Goal: Task Accomplishment & Management: Complete application form

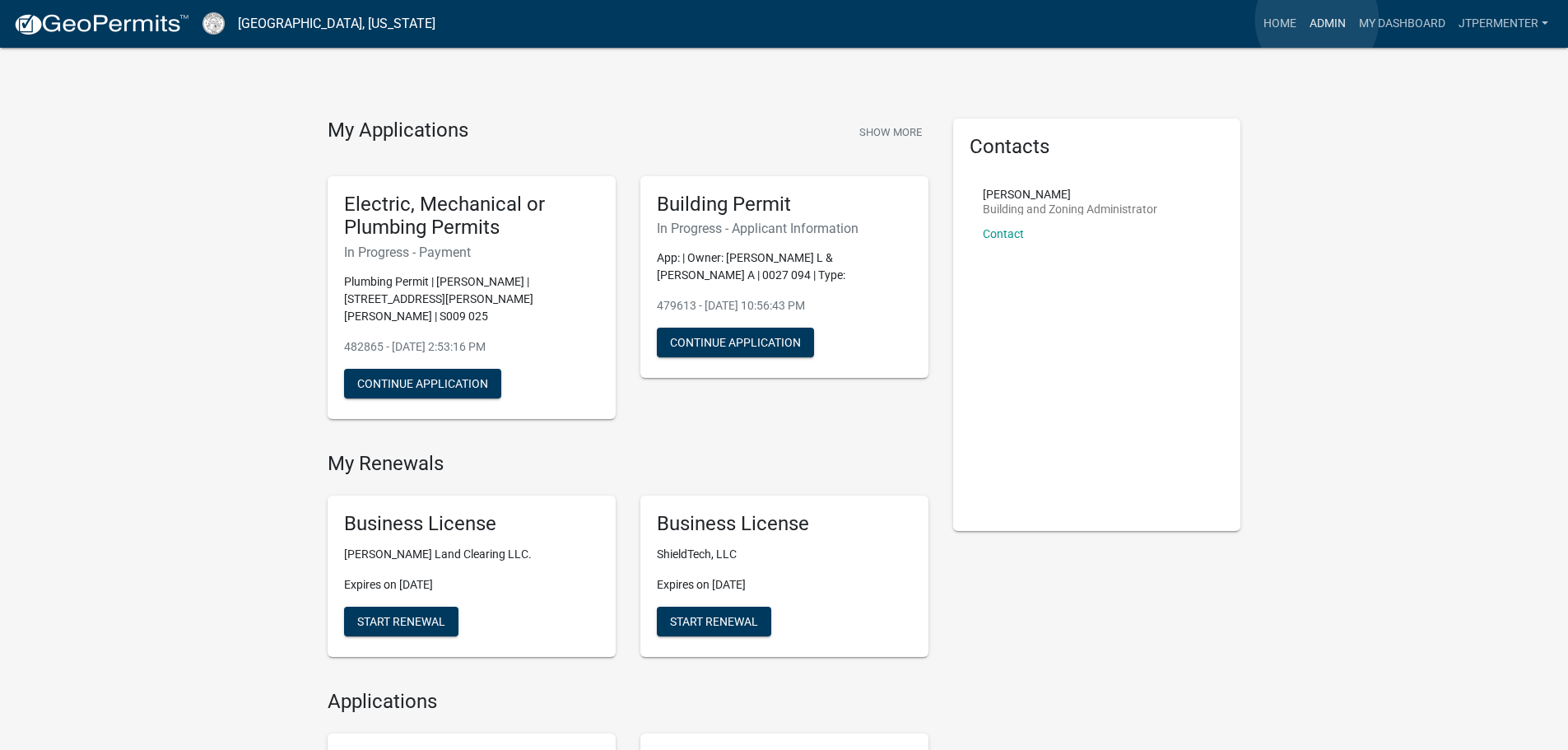
click at [1317, 19] on link "Admin" at bounding box center [1327, 24] width 49 height 32
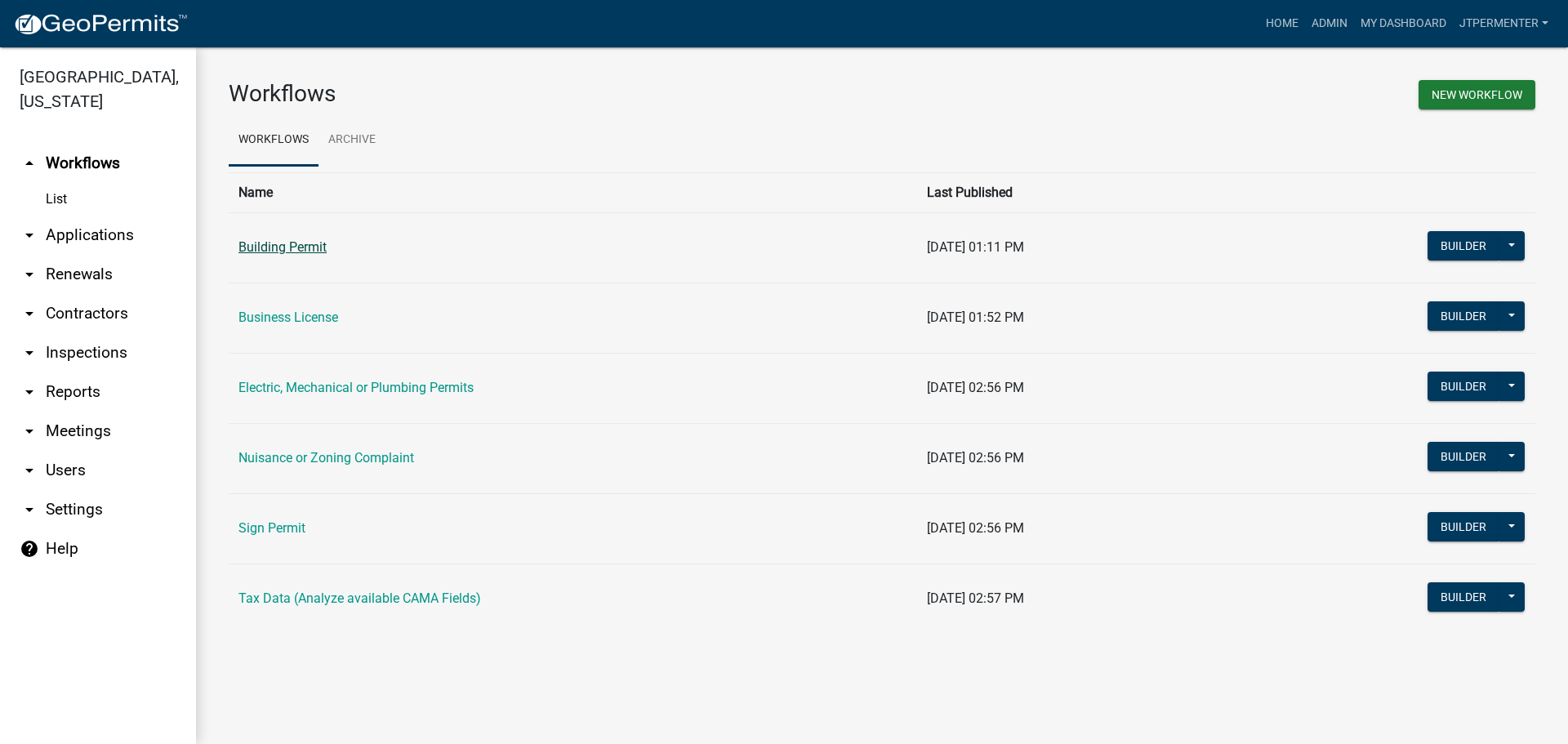
click at [307, 254] on link "Building Permit" at bounding box center [283, 247] width 89 height 16
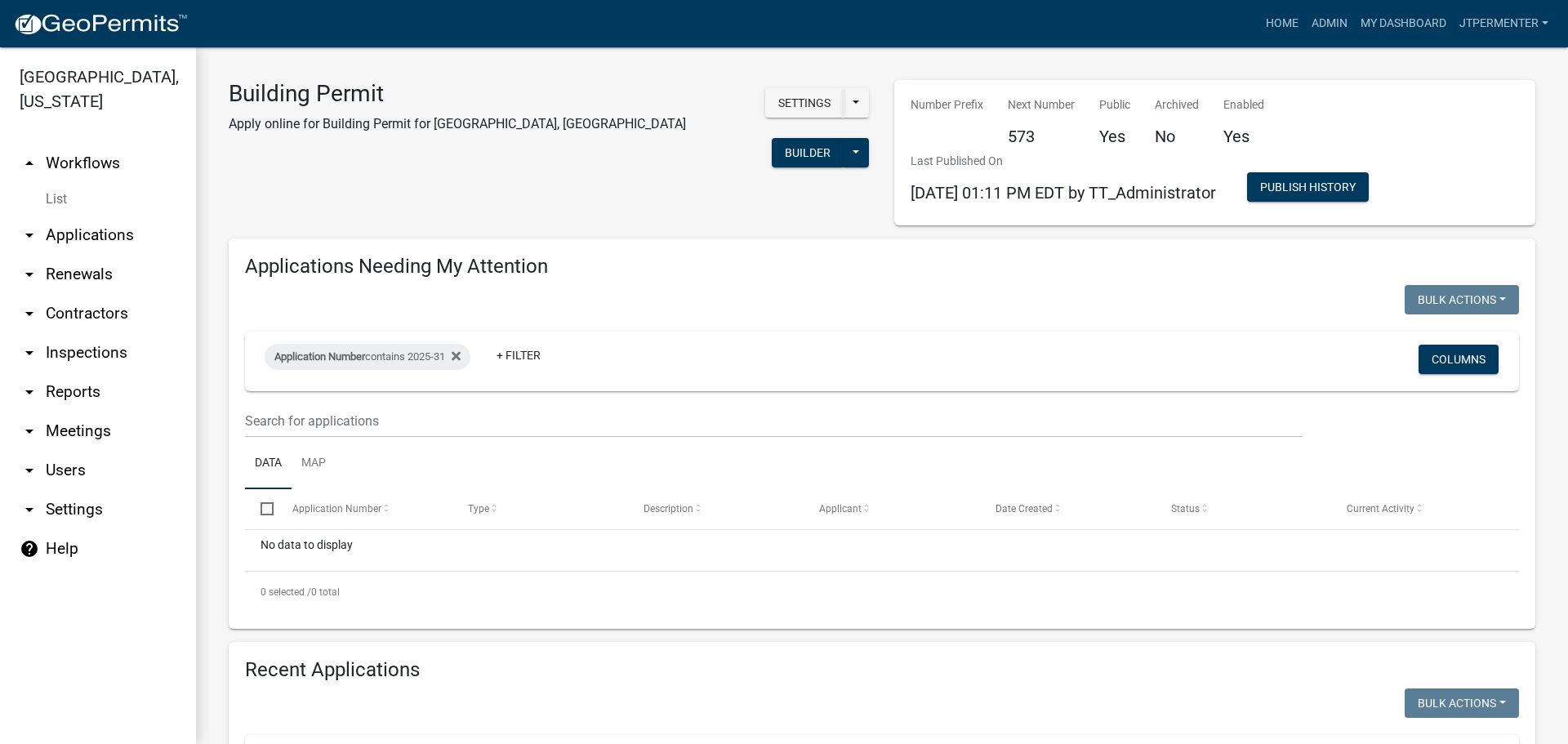
click at [113, 215] on link "arrow_drop_down Applications" at bounding box center [98, 234] width 196 height 39
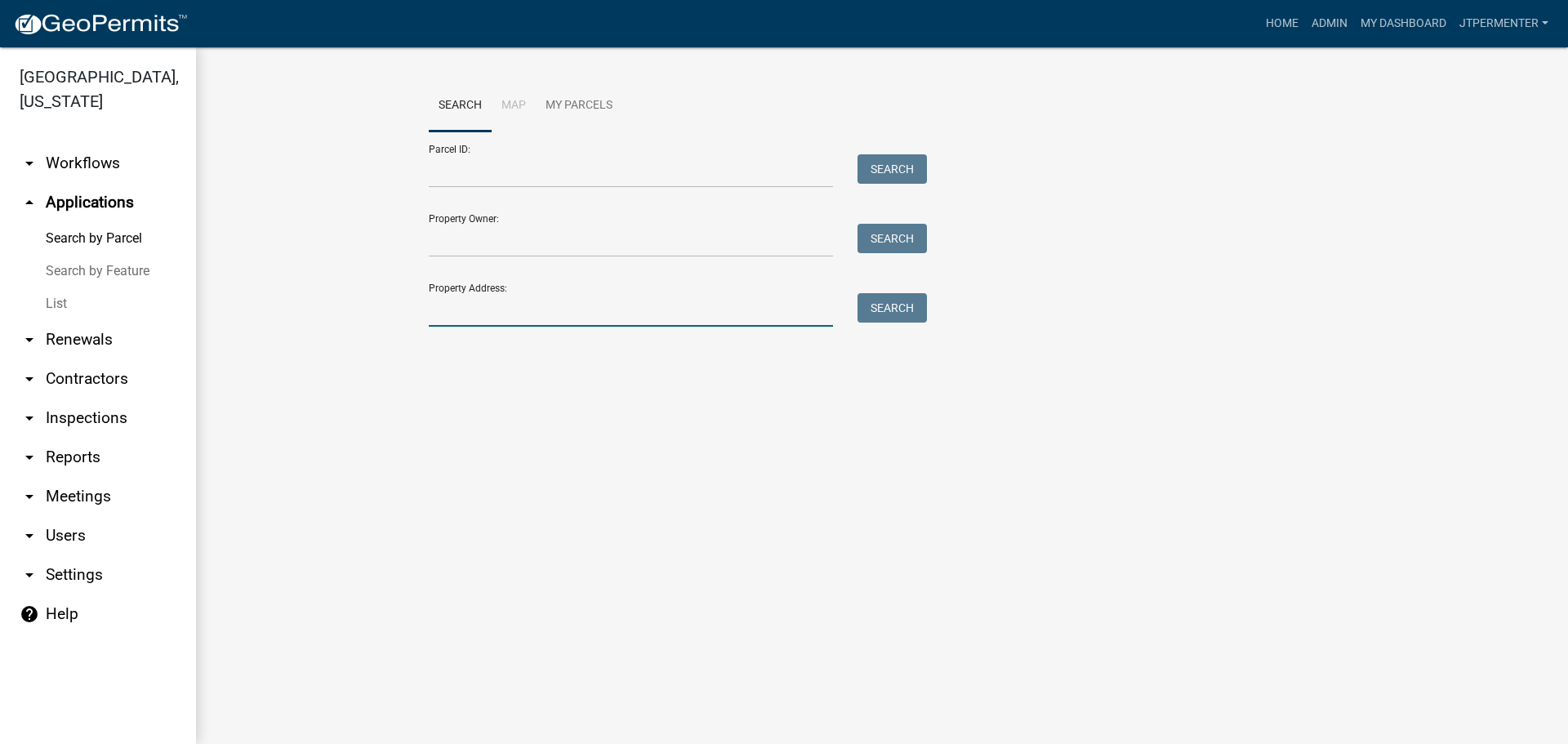
click at [447, 300] on input "Property Address:" at bounding box center [631, 310] width 405 height 34
type input "1303"
click at [901, 306] on button "Search" at bounding box center [892, 308] width 69 height 30
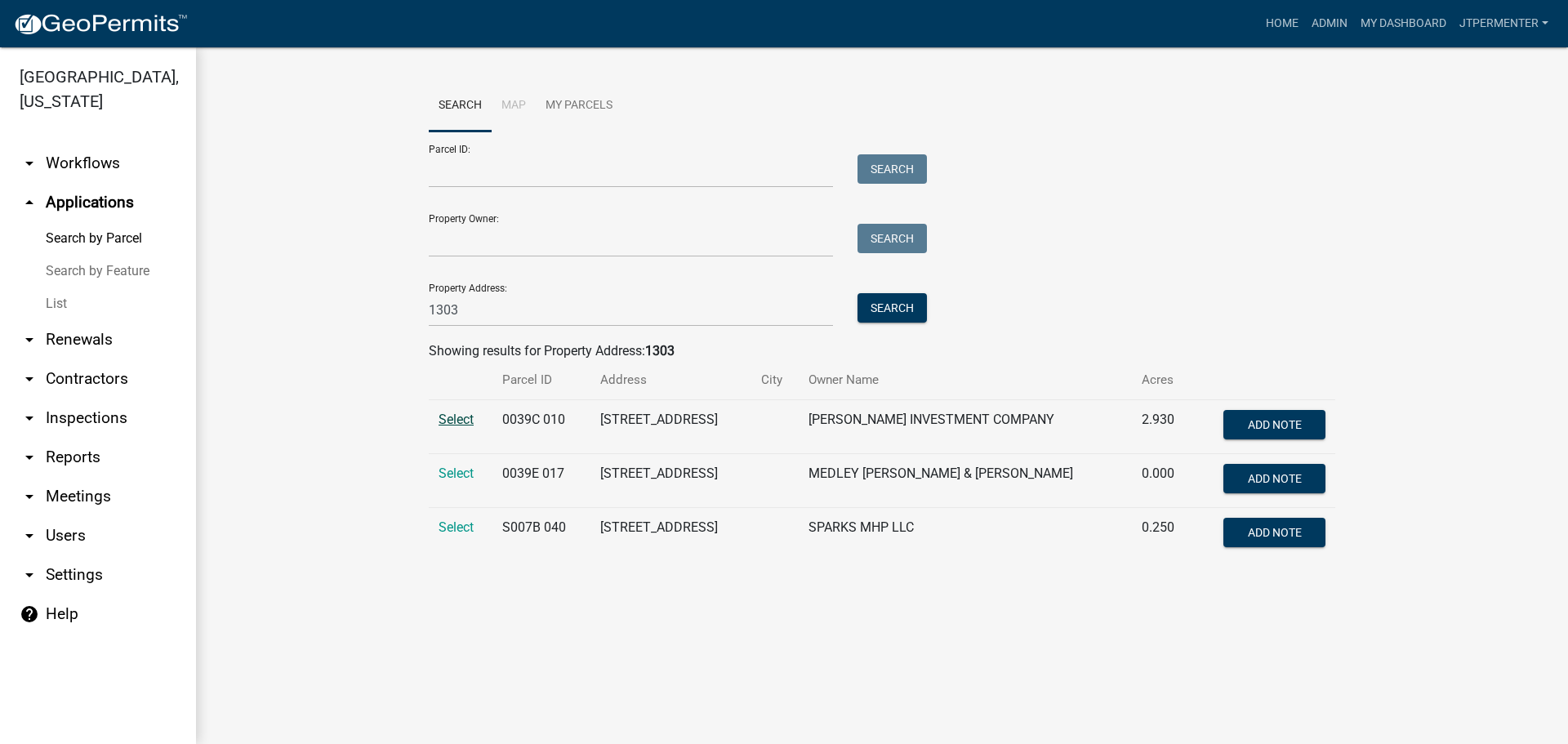
click at [468, 421] on span "Select" at bounding box center [456, 419] width 35 height 16
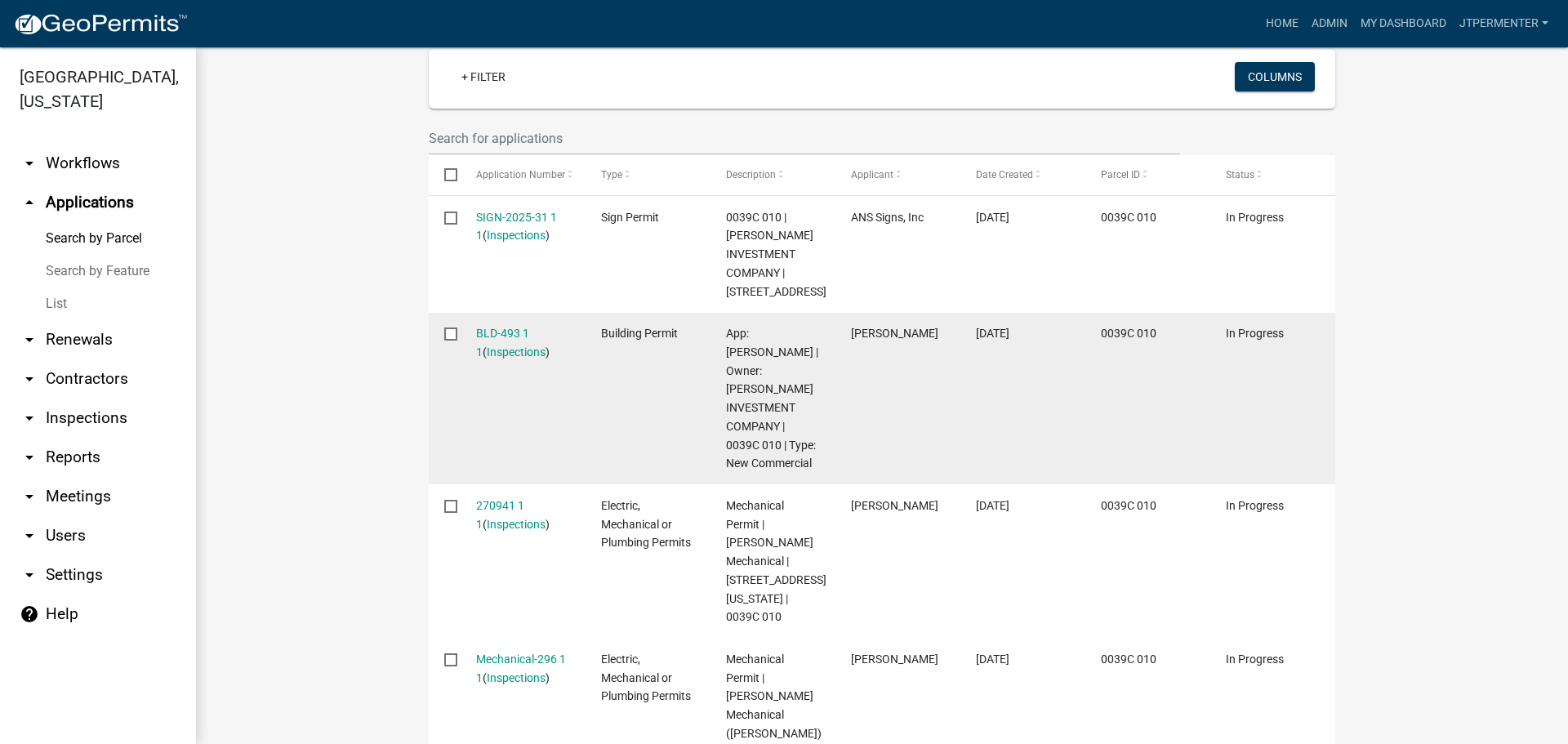
scroll to position [490, 0]
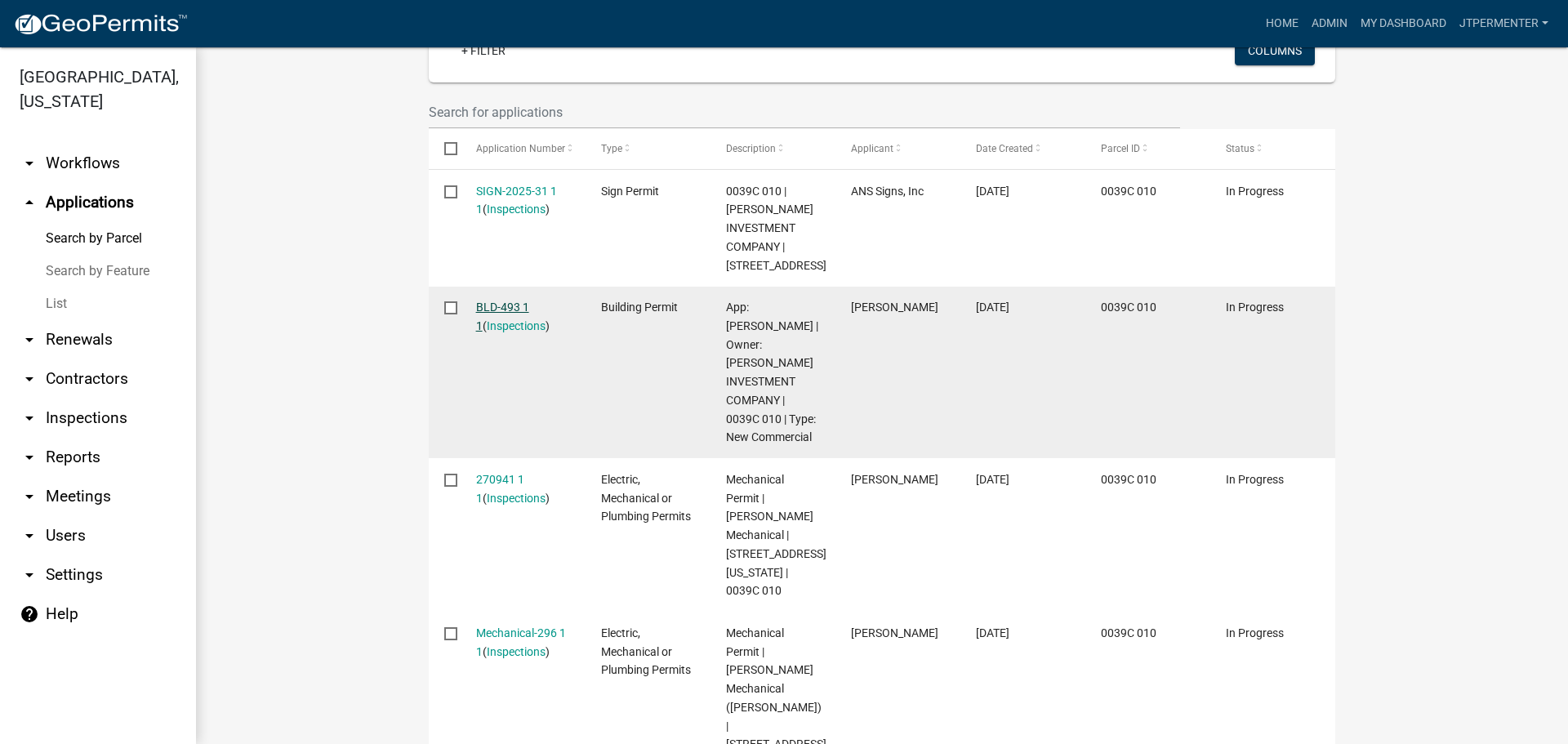
click at [523, 301] on link "BLD-493 1 1" at bounding box center [502, 316] width 53 height 32
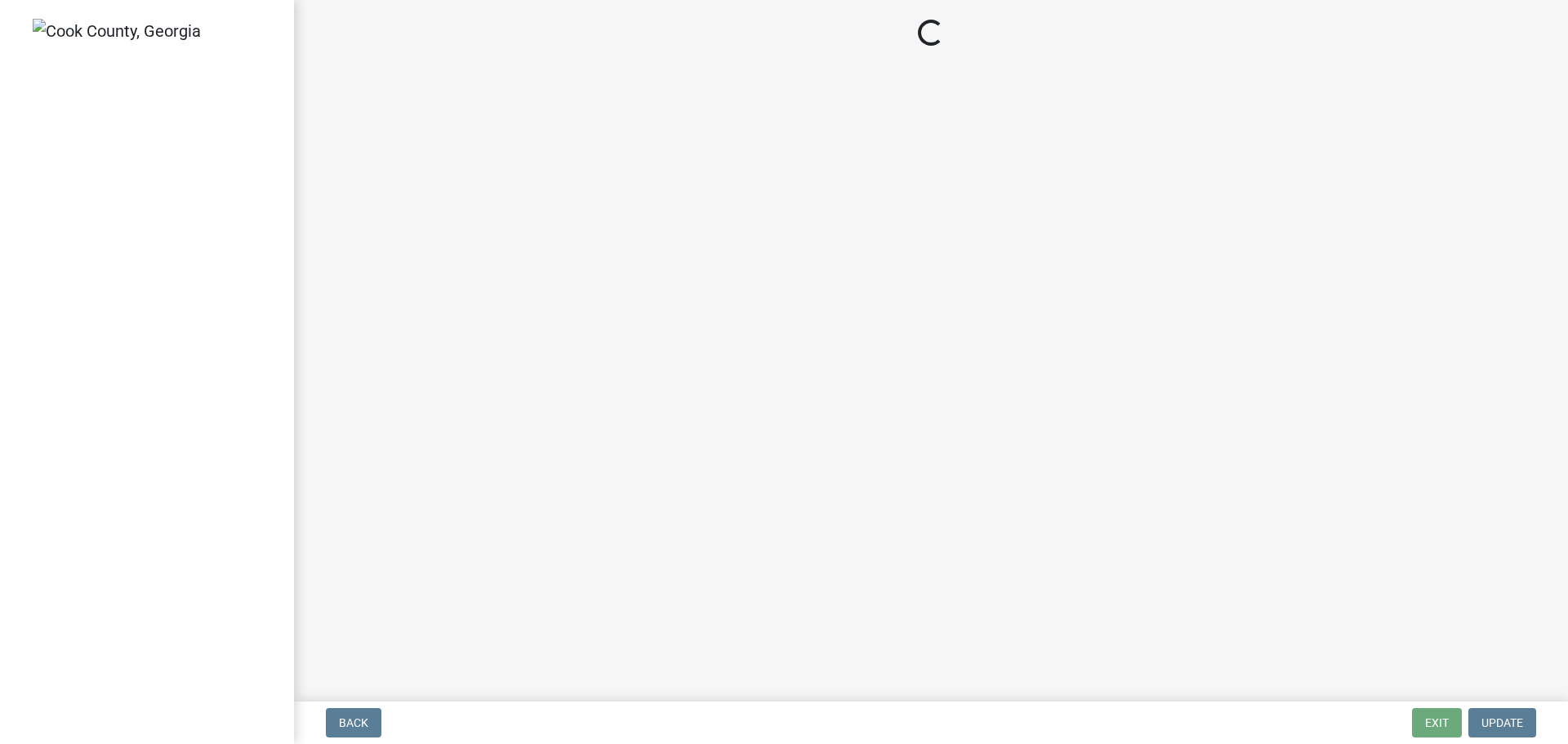
select select "99a32835-11ba-4368-9d1a-cbf1779c6d76"
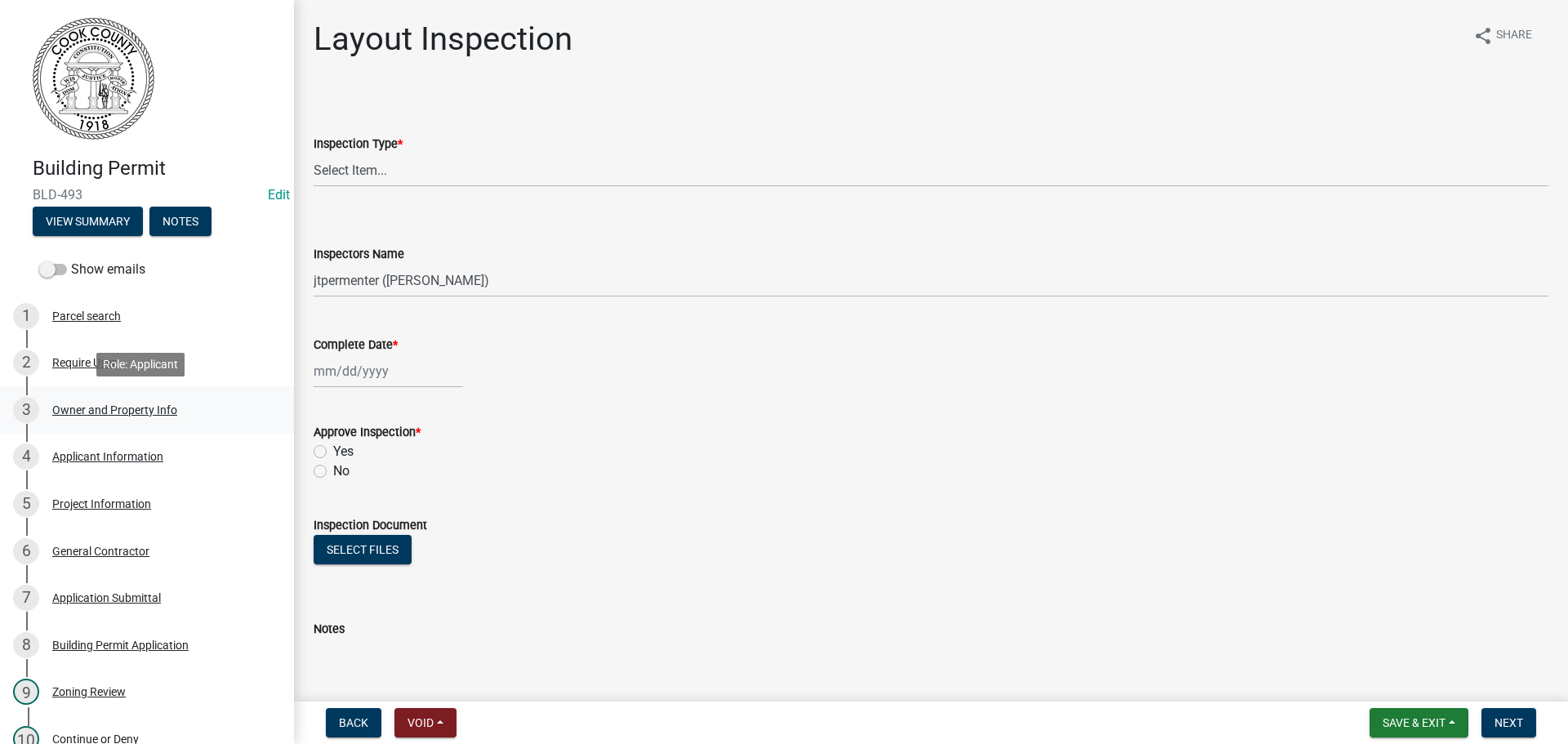
click at [142, 409] on div "Owner and Property Info" at bounding box center [115, 410] width 125 height 11
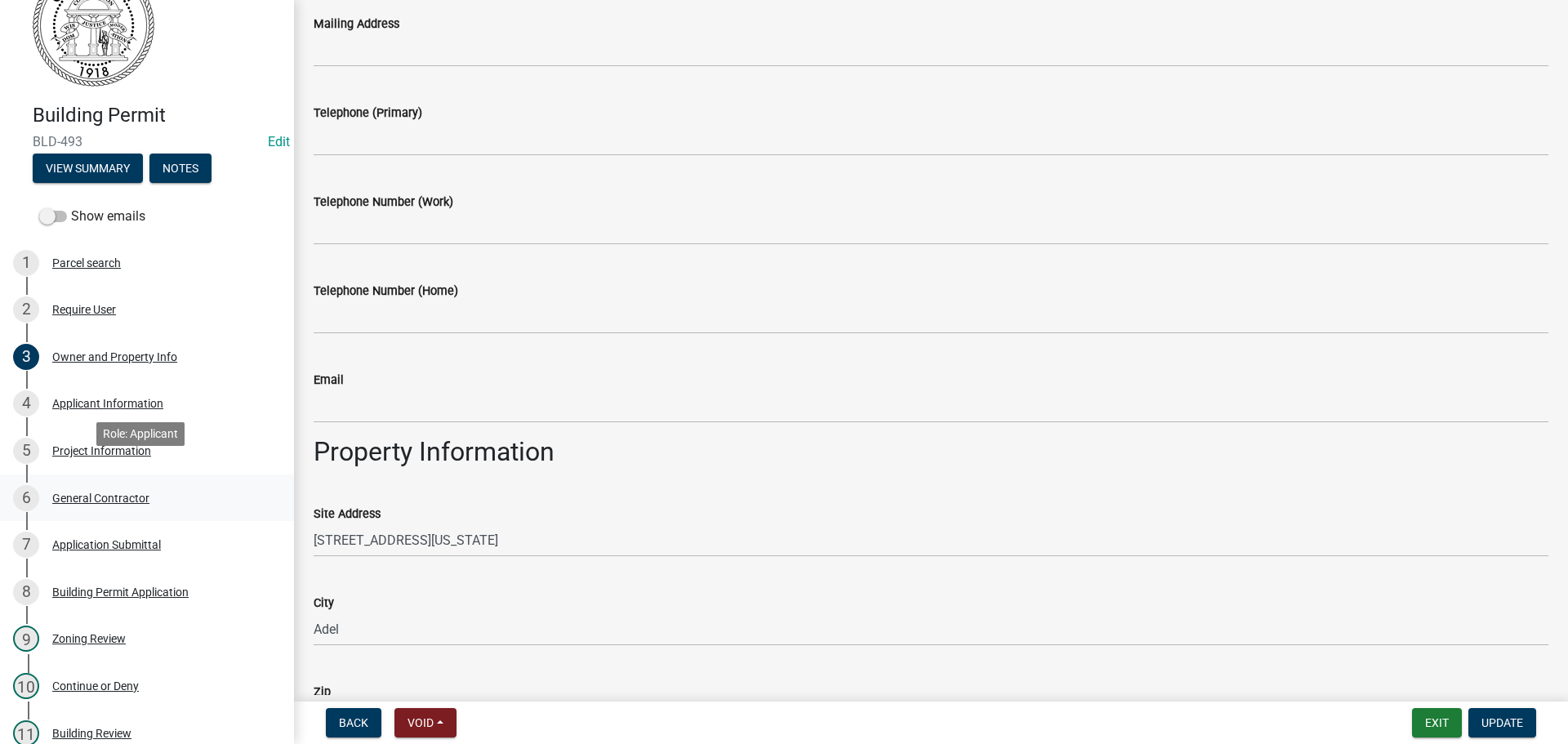
scroll to position [82, 0]
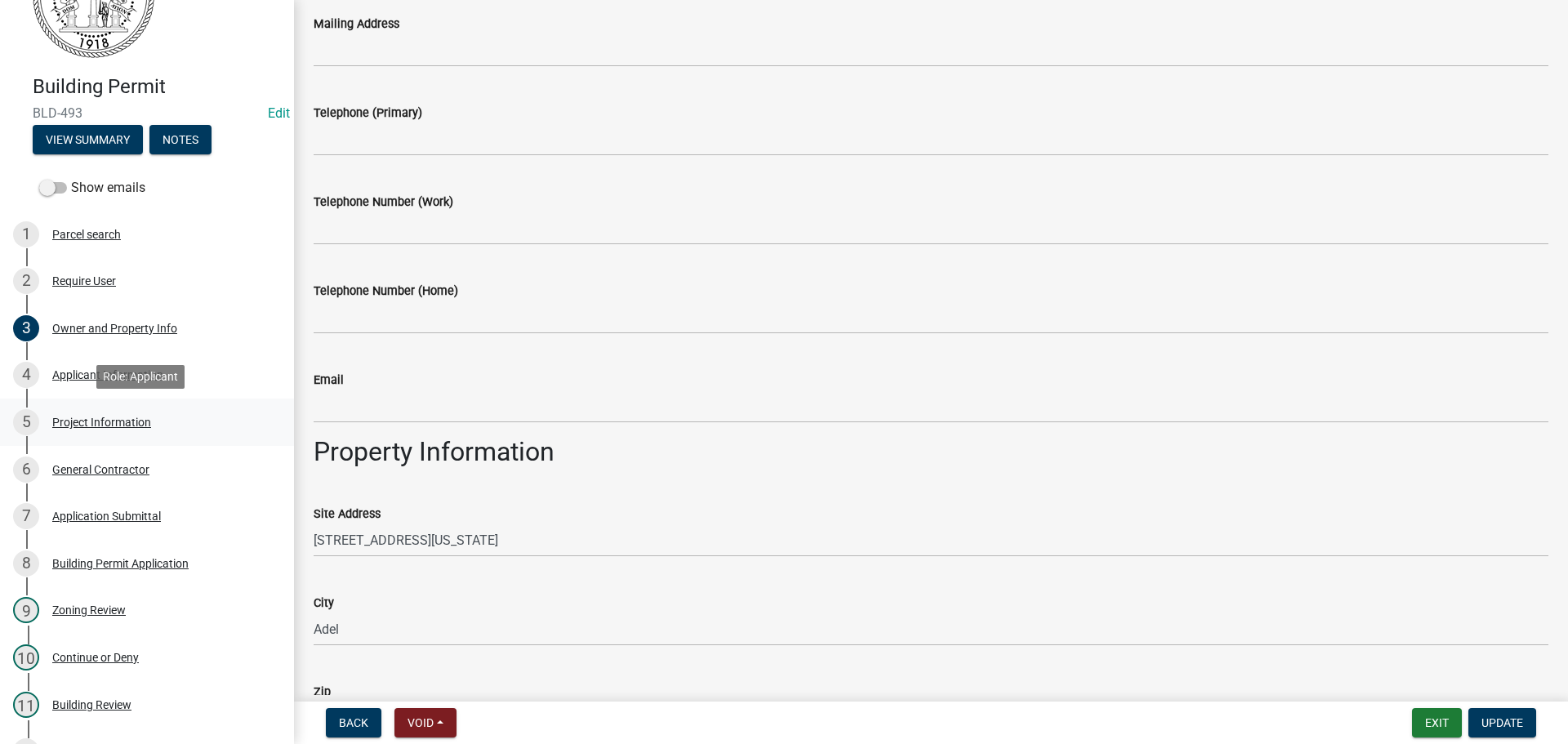
click at [96, 417] on div "Project Information" at bounding box center [102, 422] width 99 height 11
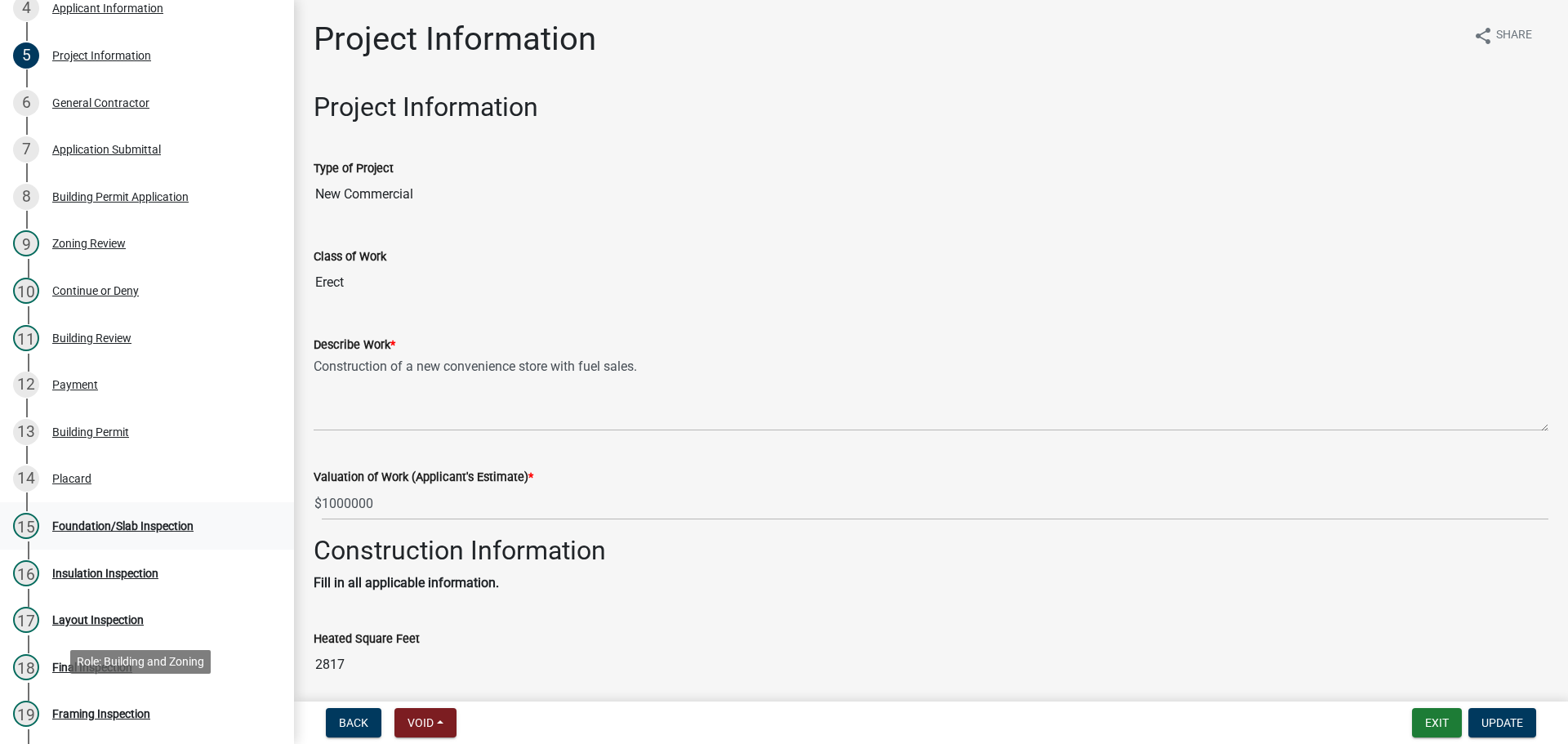
scroll to position [408, 0]
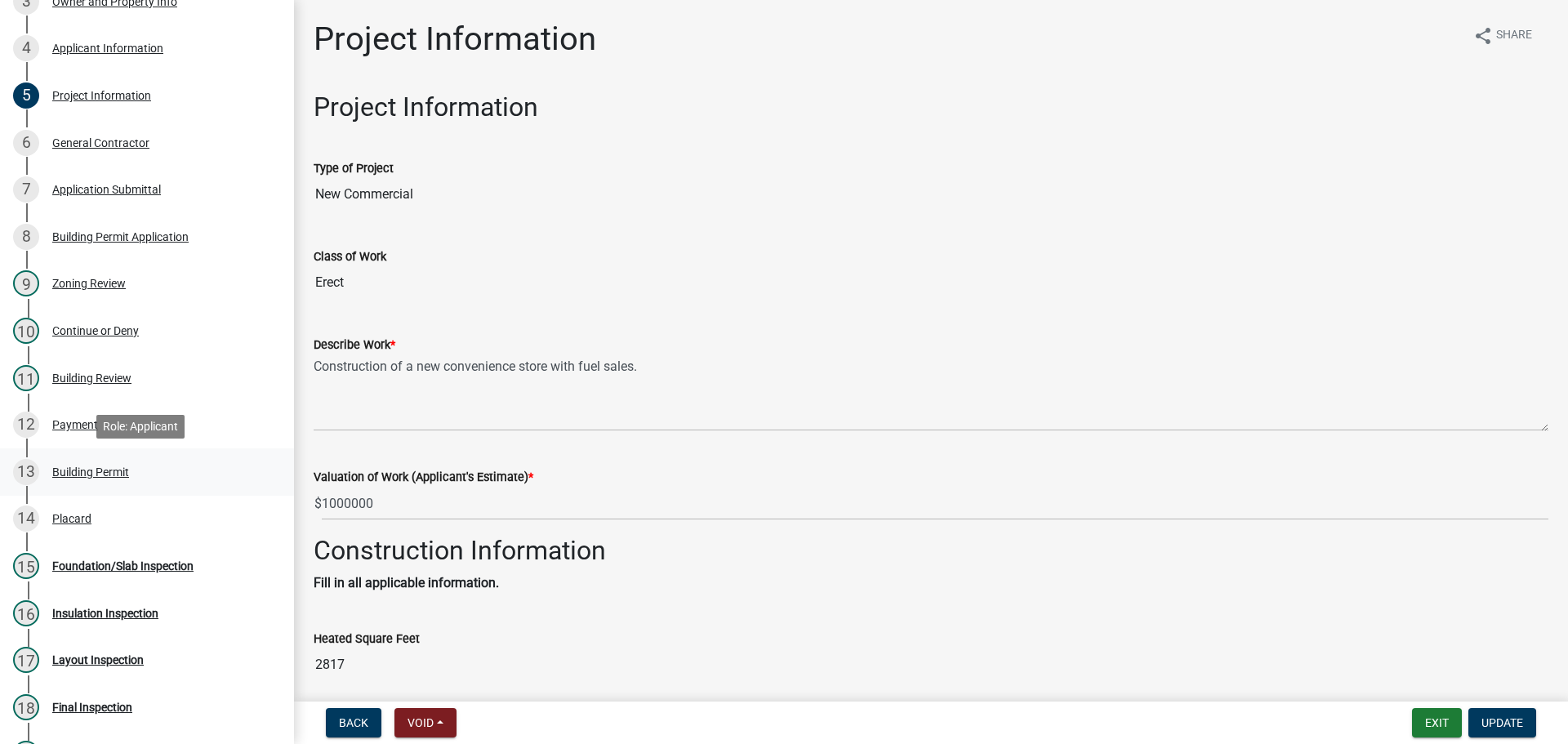
click at [82, 475] on div "Building Permit" at bounding box center [90, 471] width 76 height 11
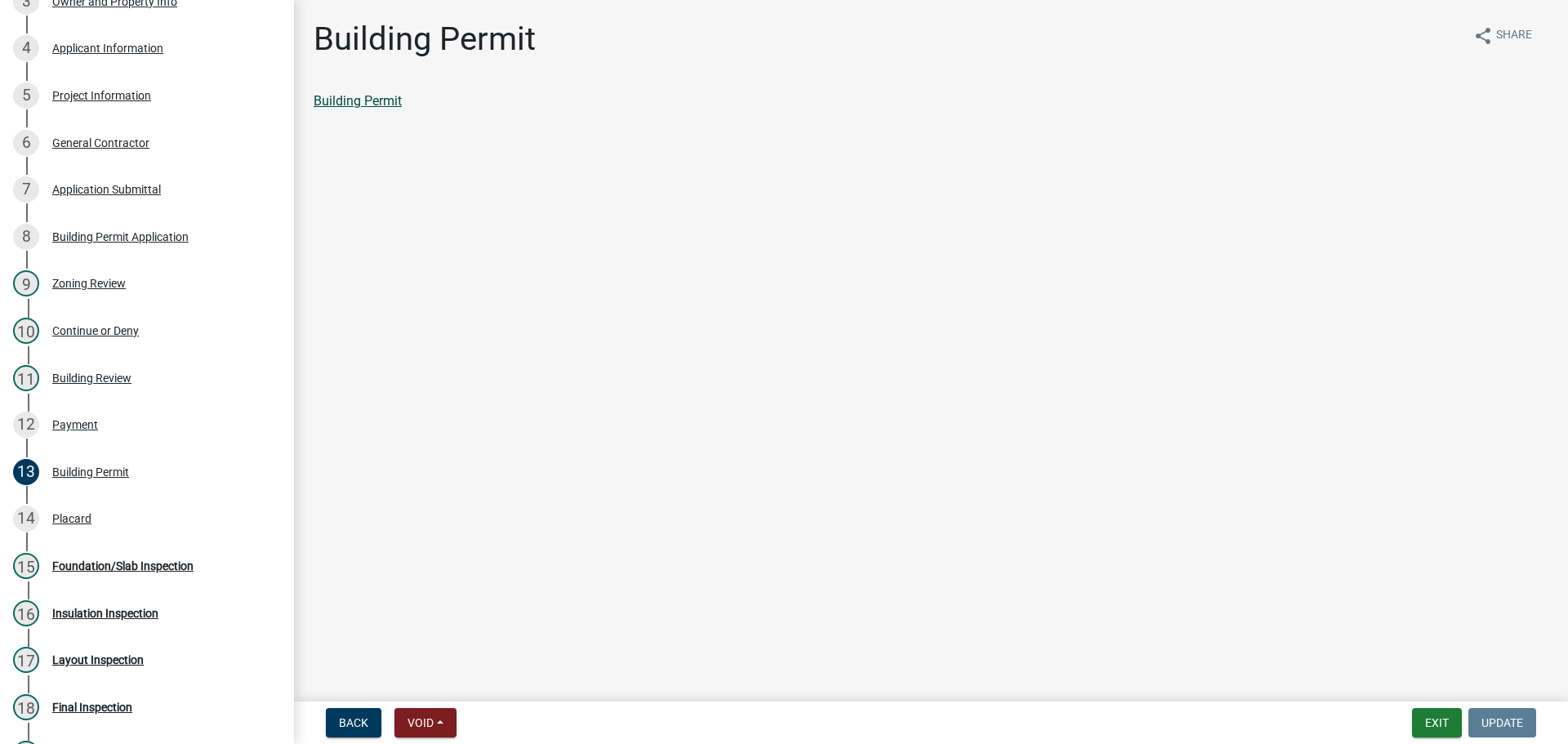
click at [334, 95] on link "Building Permit" at bounding box center [358, 101] width 89 height 16
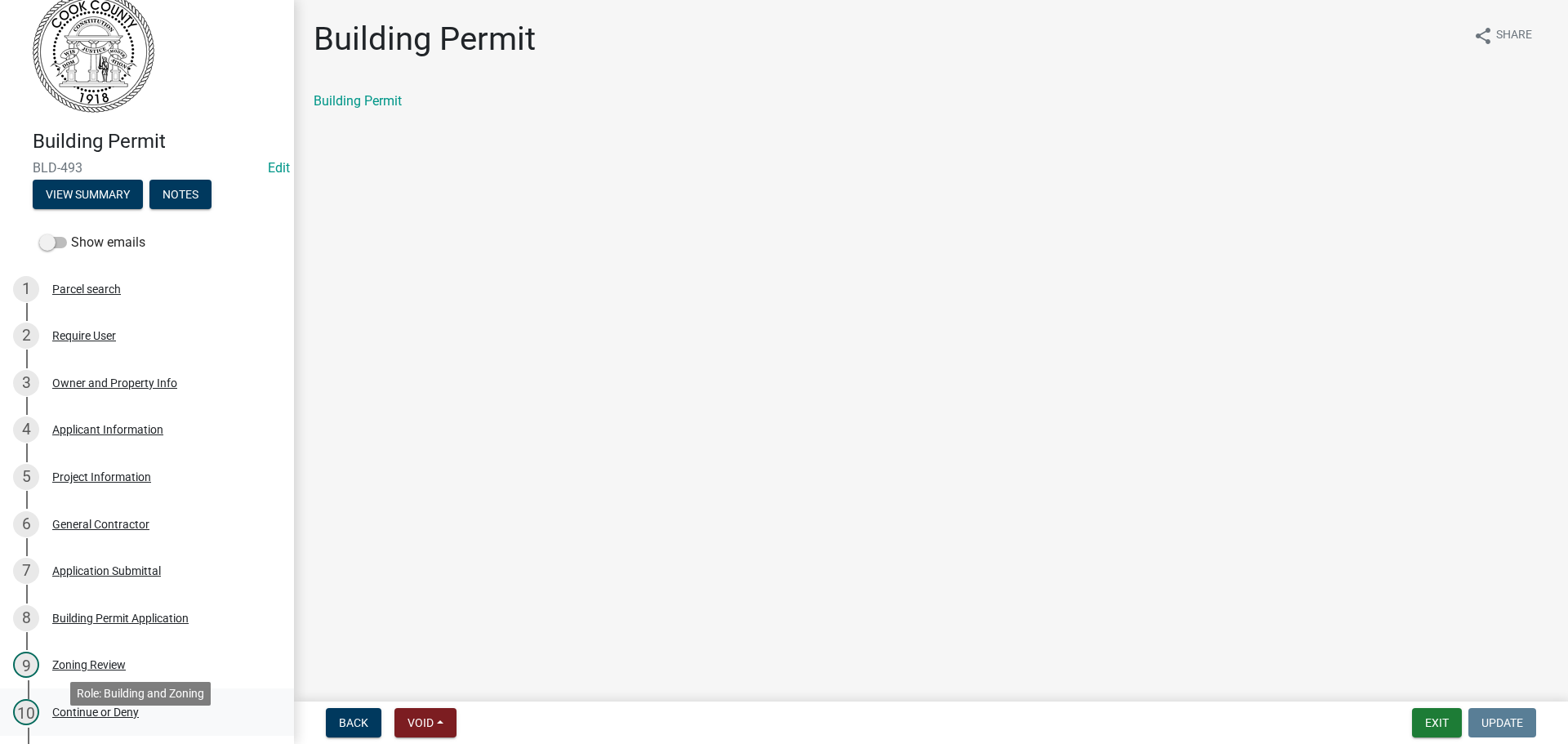
scroll to position [0, 0]
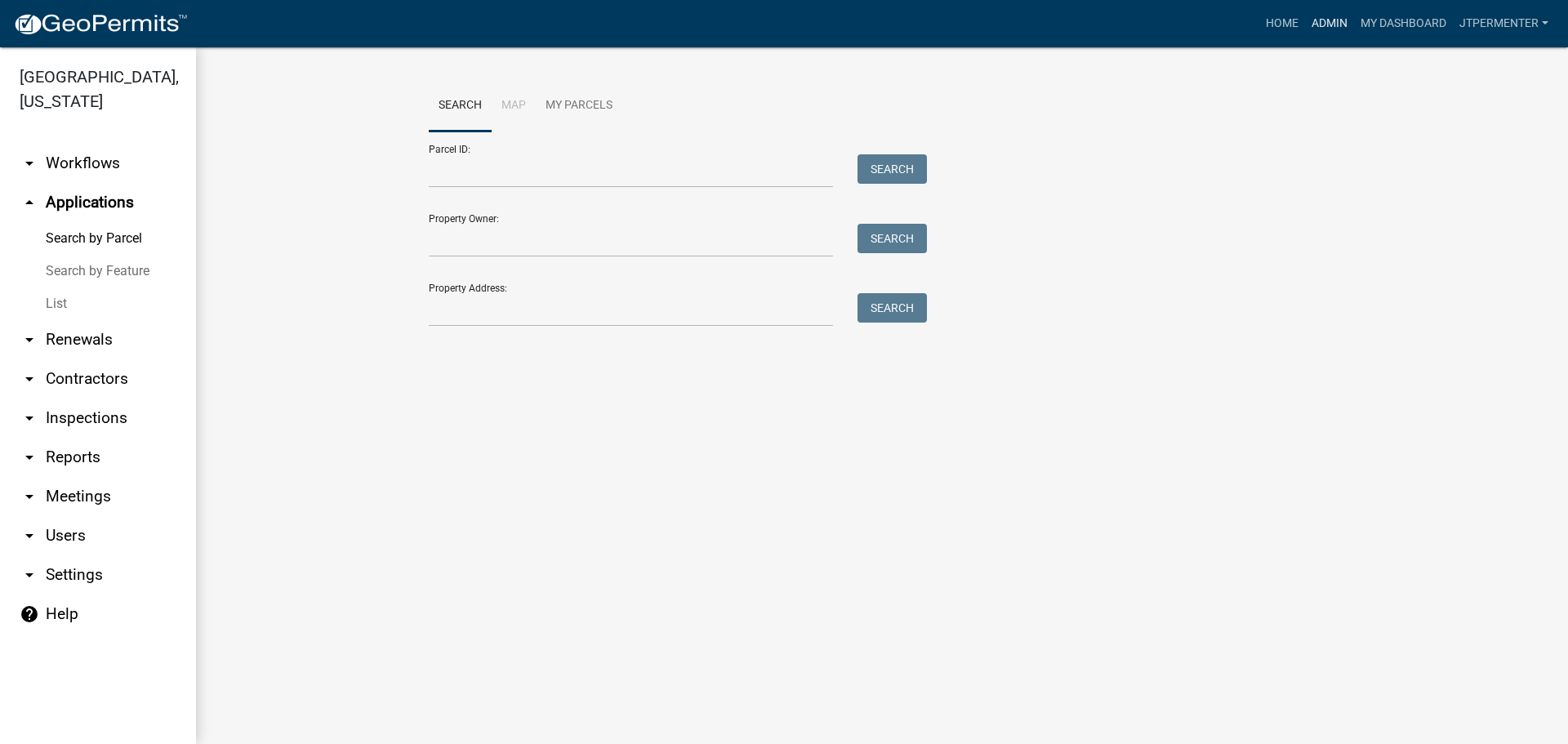
click at [1323, 20] on link "Admin" at bounding box center [1329, 23] width 49 height 31
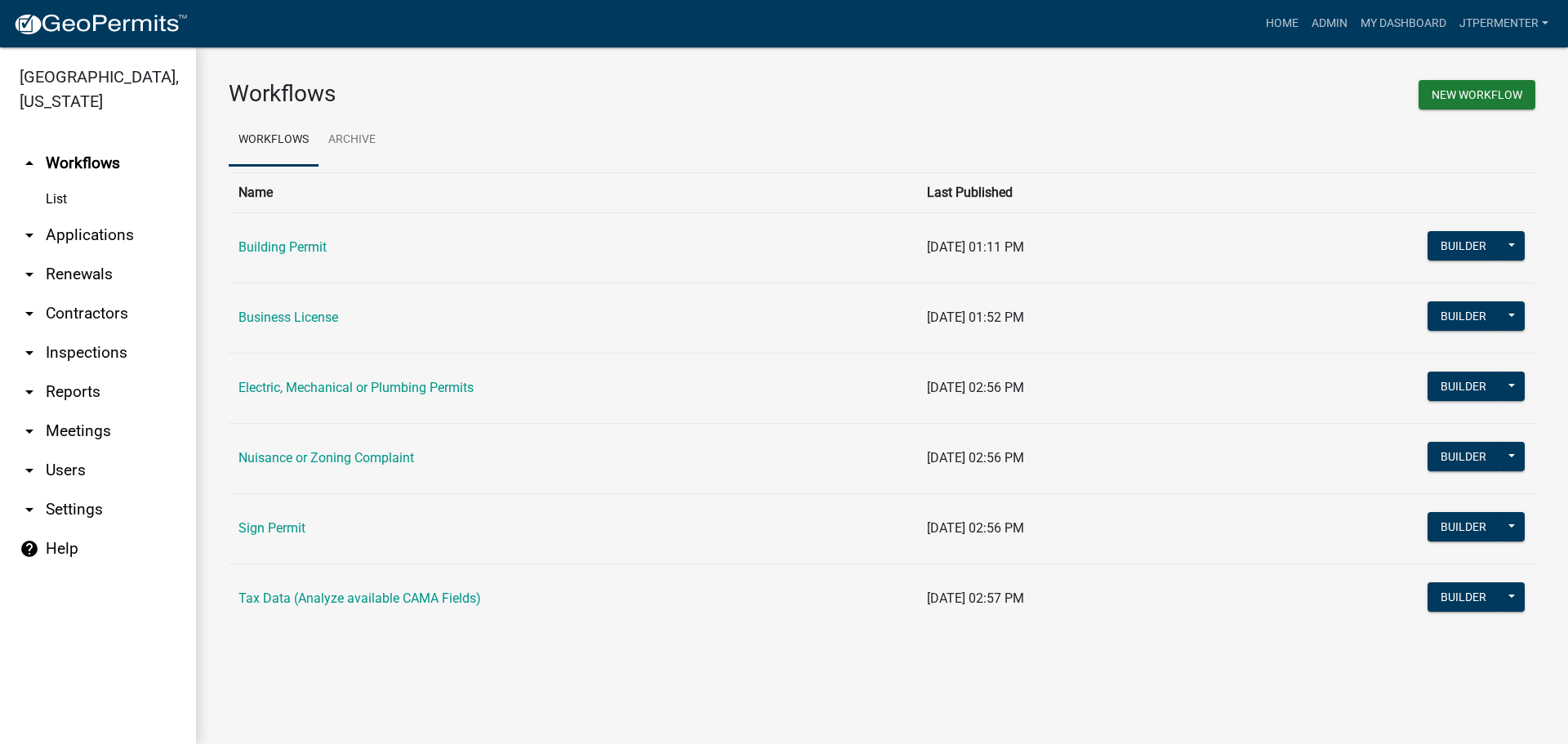
click at [287, 240] on link "Building Permit" at bounding box center [283, 247] width 89 height 16
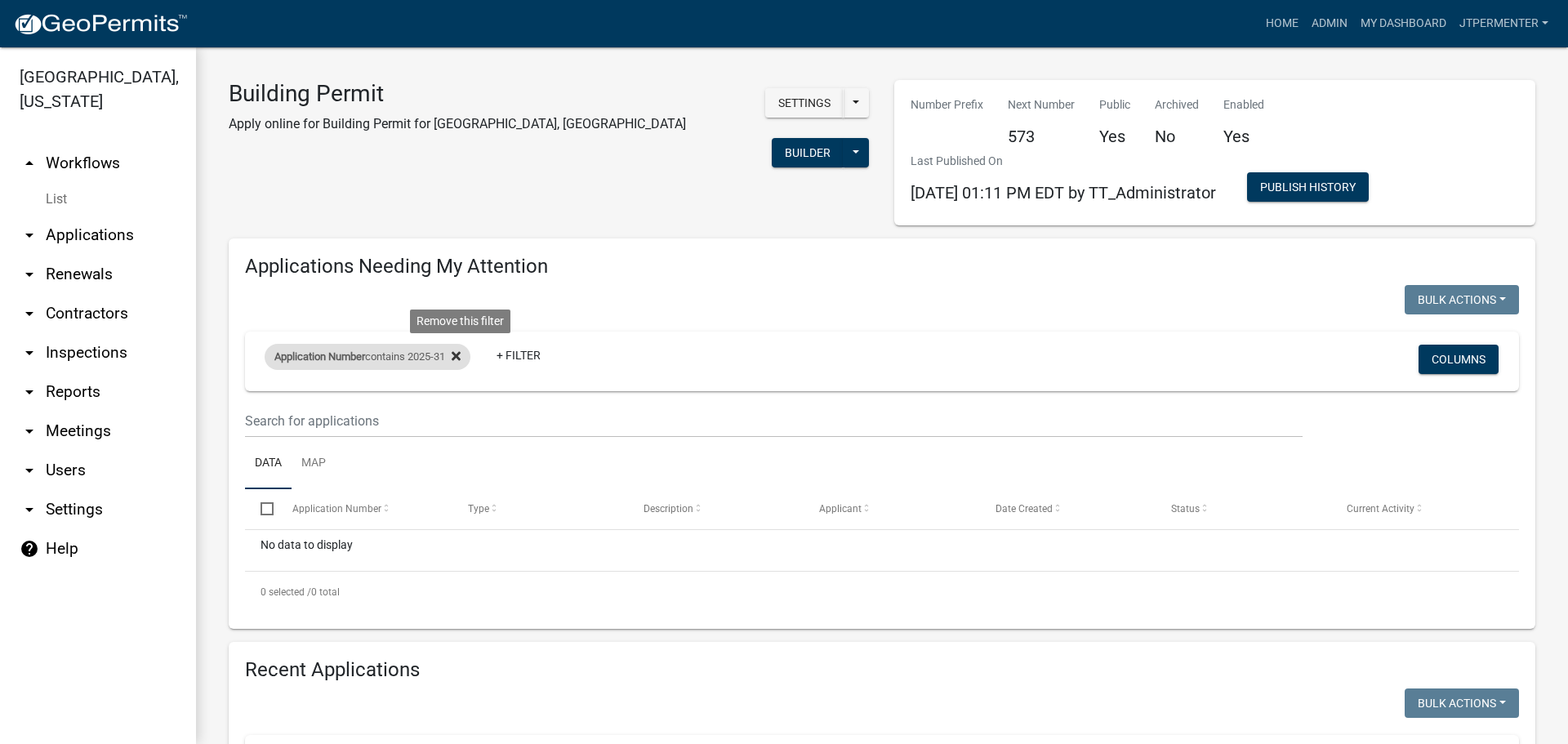
click at [460, 354] on icon at bounding box center [456, 355] width 9 height 9
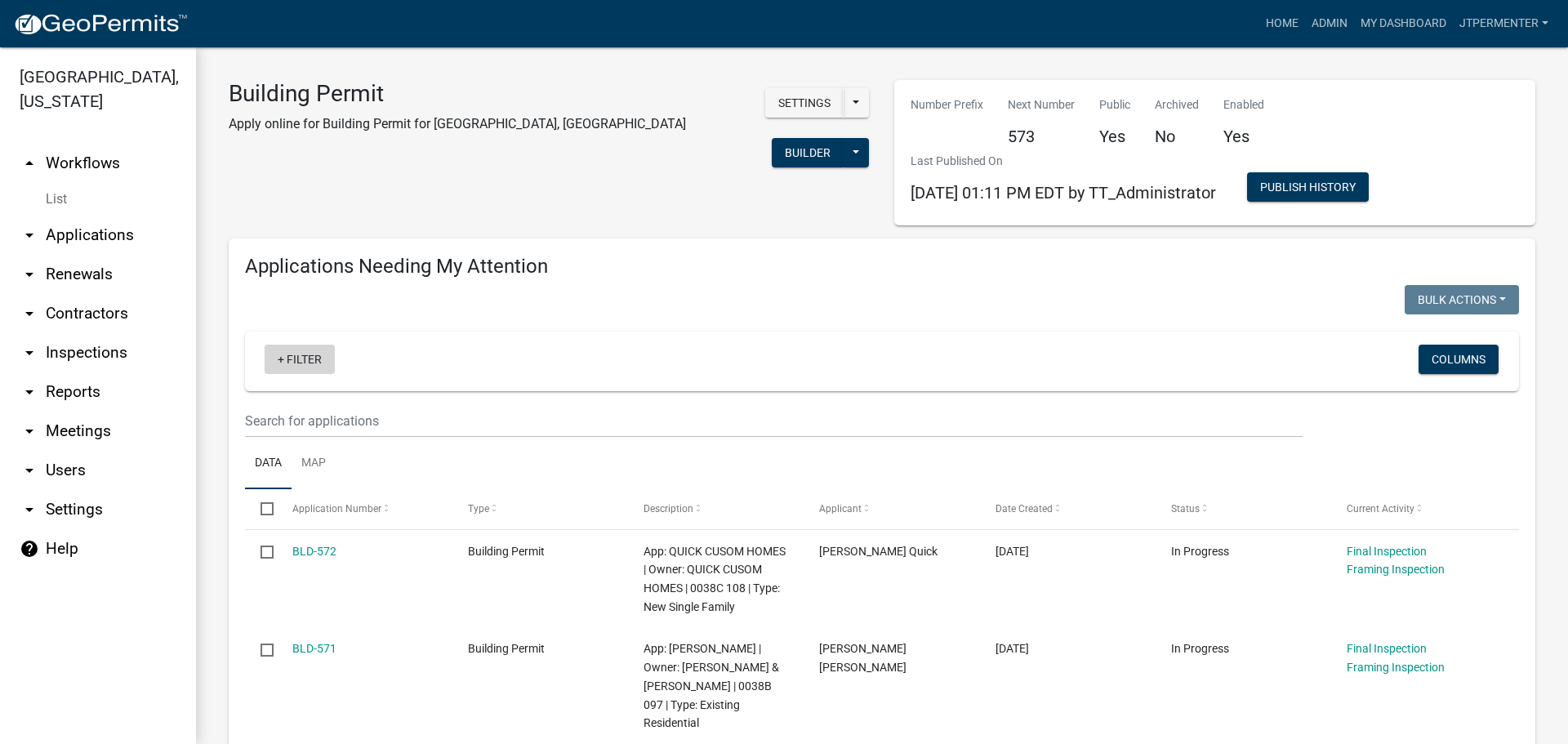
click at [308, 364] on link "+ Filter" at bounding box center [300, 359] width 70 height 30
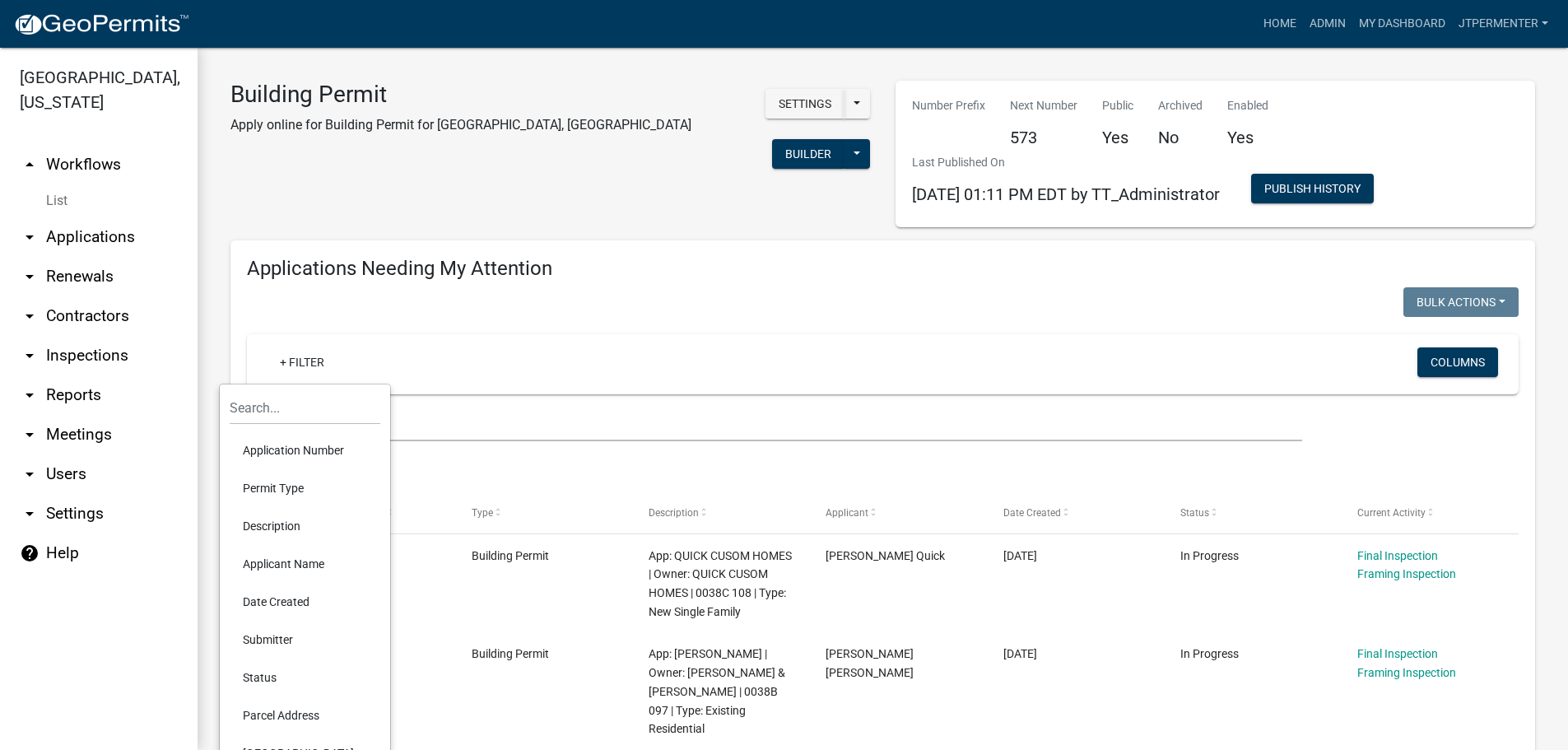
click at [274, 449] on li "Application Number" at bounding box center [304, 450] width 150 height 38
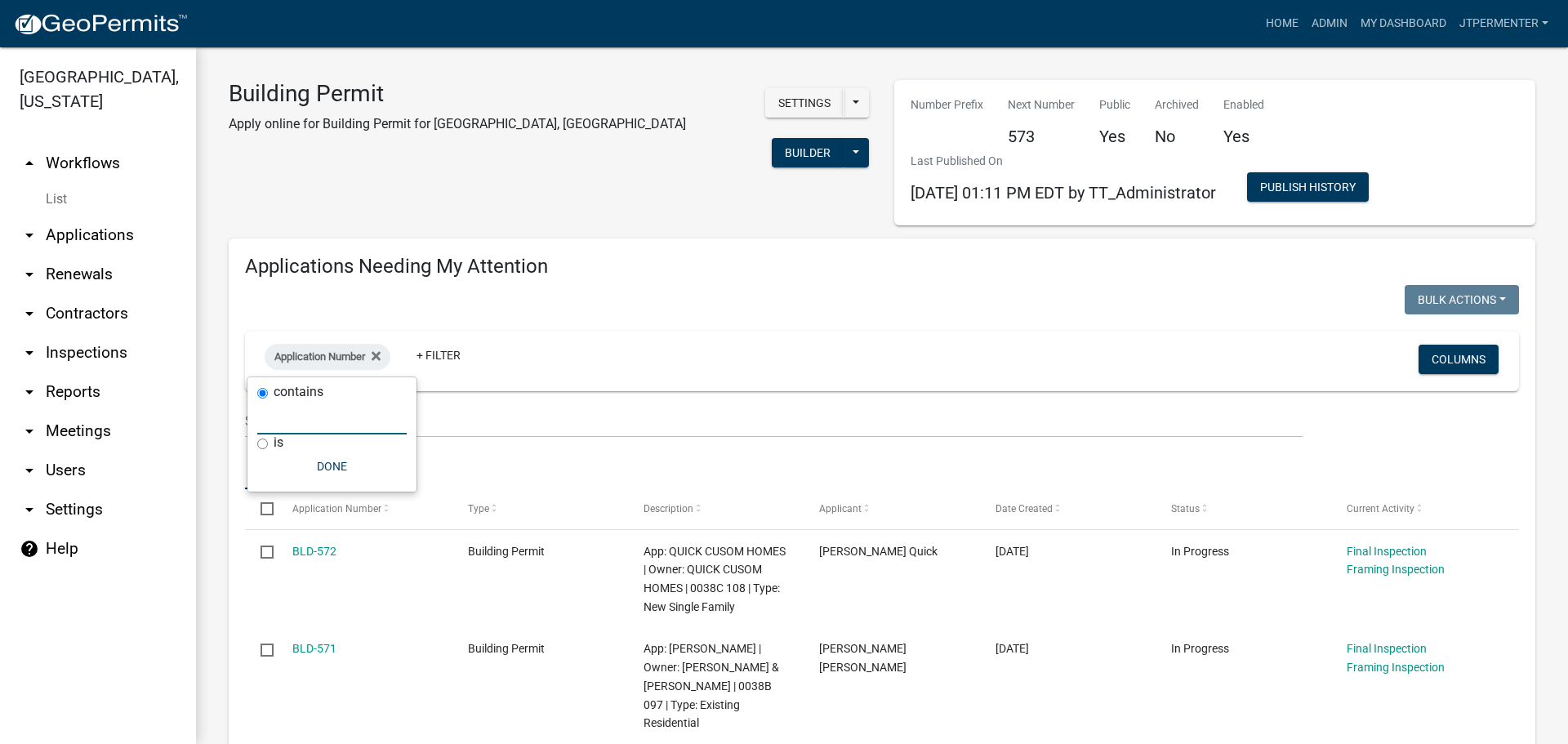
click at [289, 417] on input "text" at bounding box center [332, 418] width 149 height 34
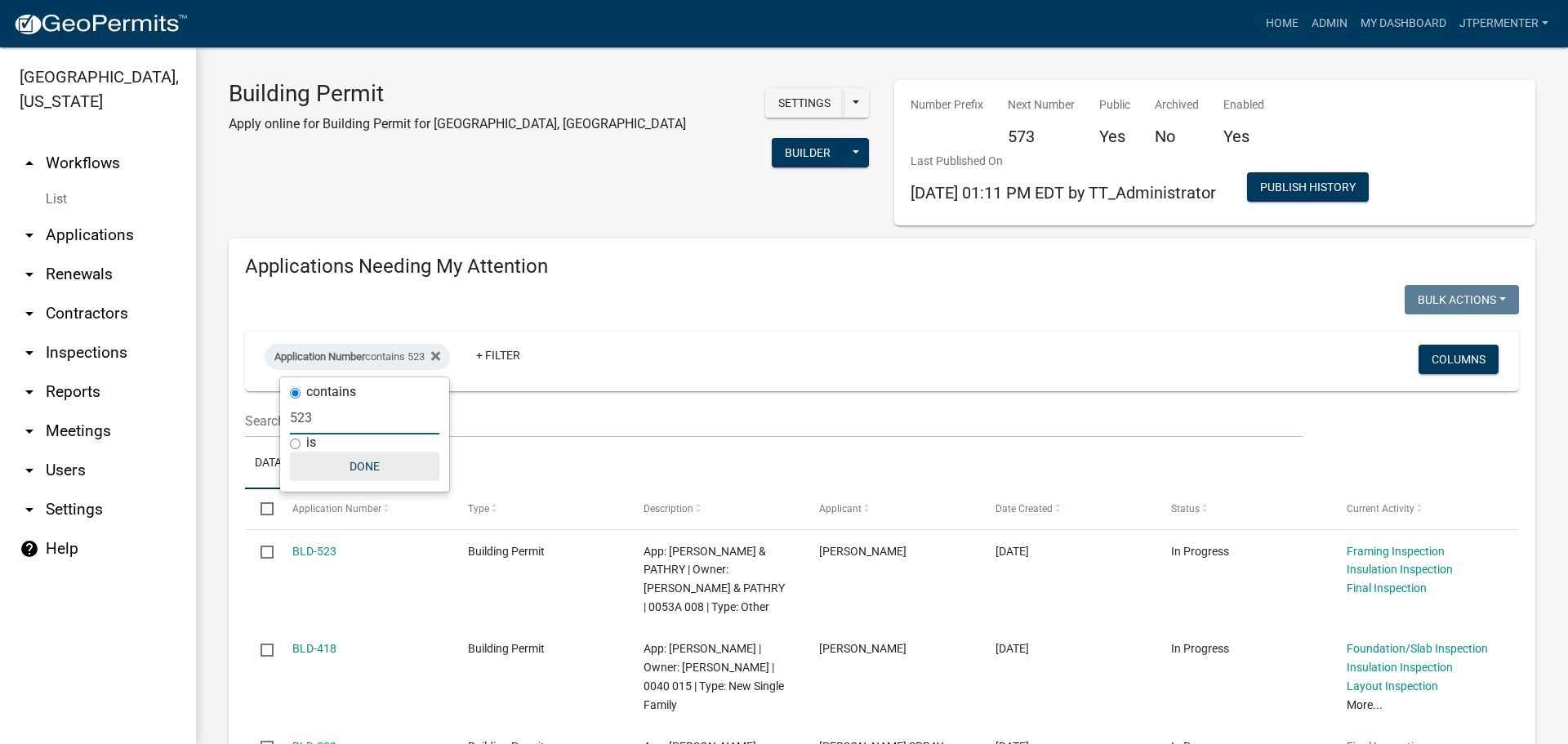
type input "523"
click at [376, 454] on button "Done" at bounding box center [365, 466] width 149 height 30
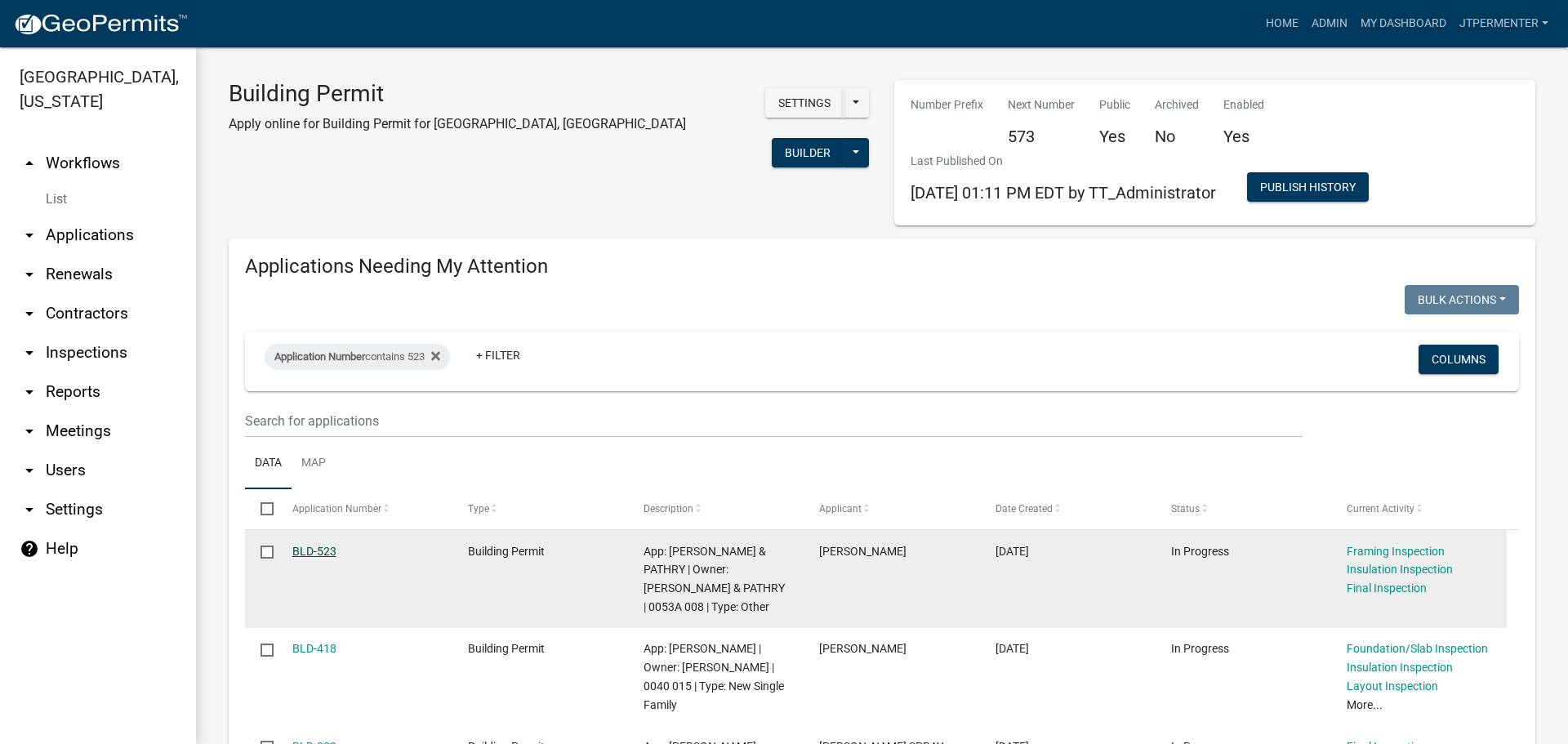
click at [320, 544] on link "BLD-523" at bounding box center [314, 550] width 44 height 13
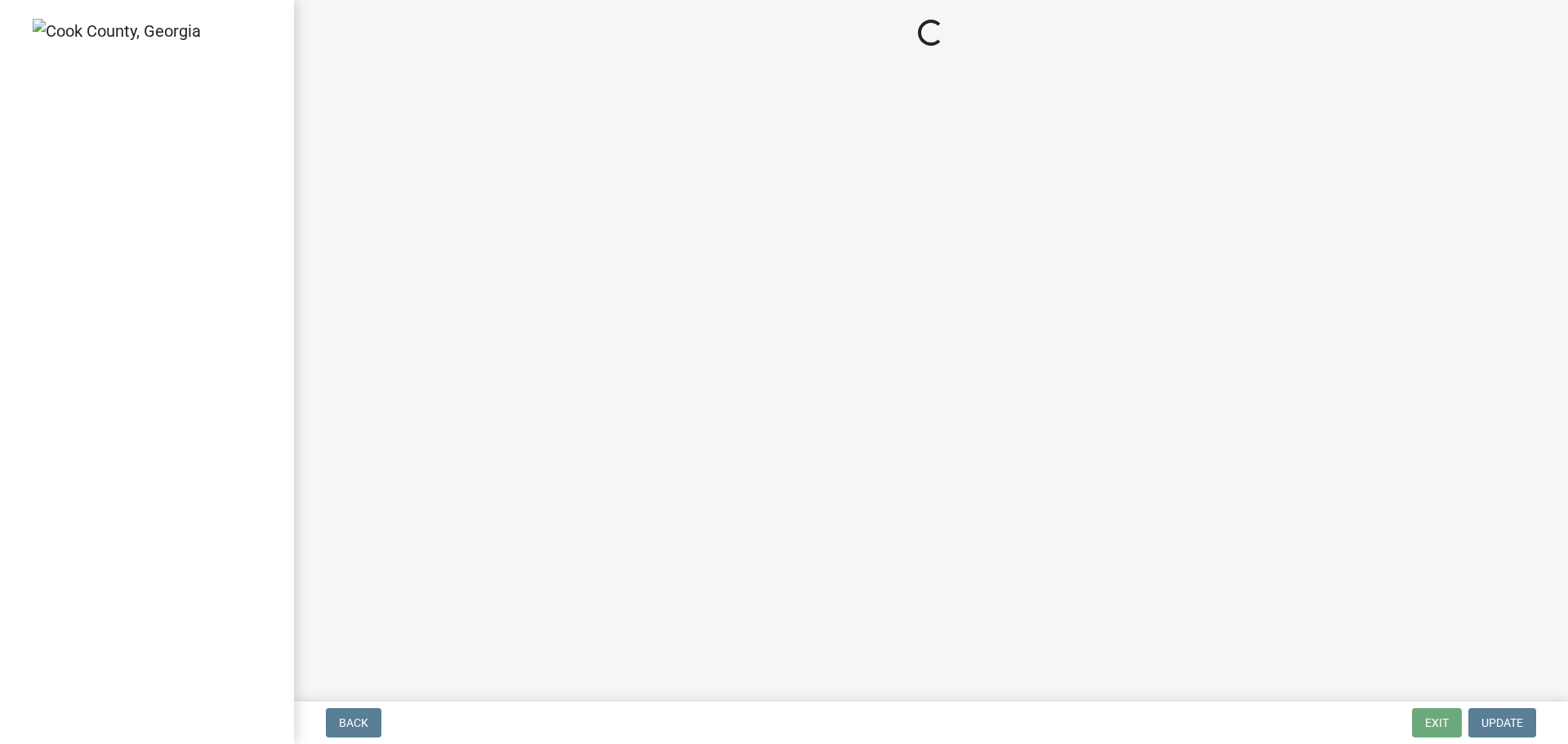
select select "99a32835-11ba-4368-9d1a-cbf1779c6d76"
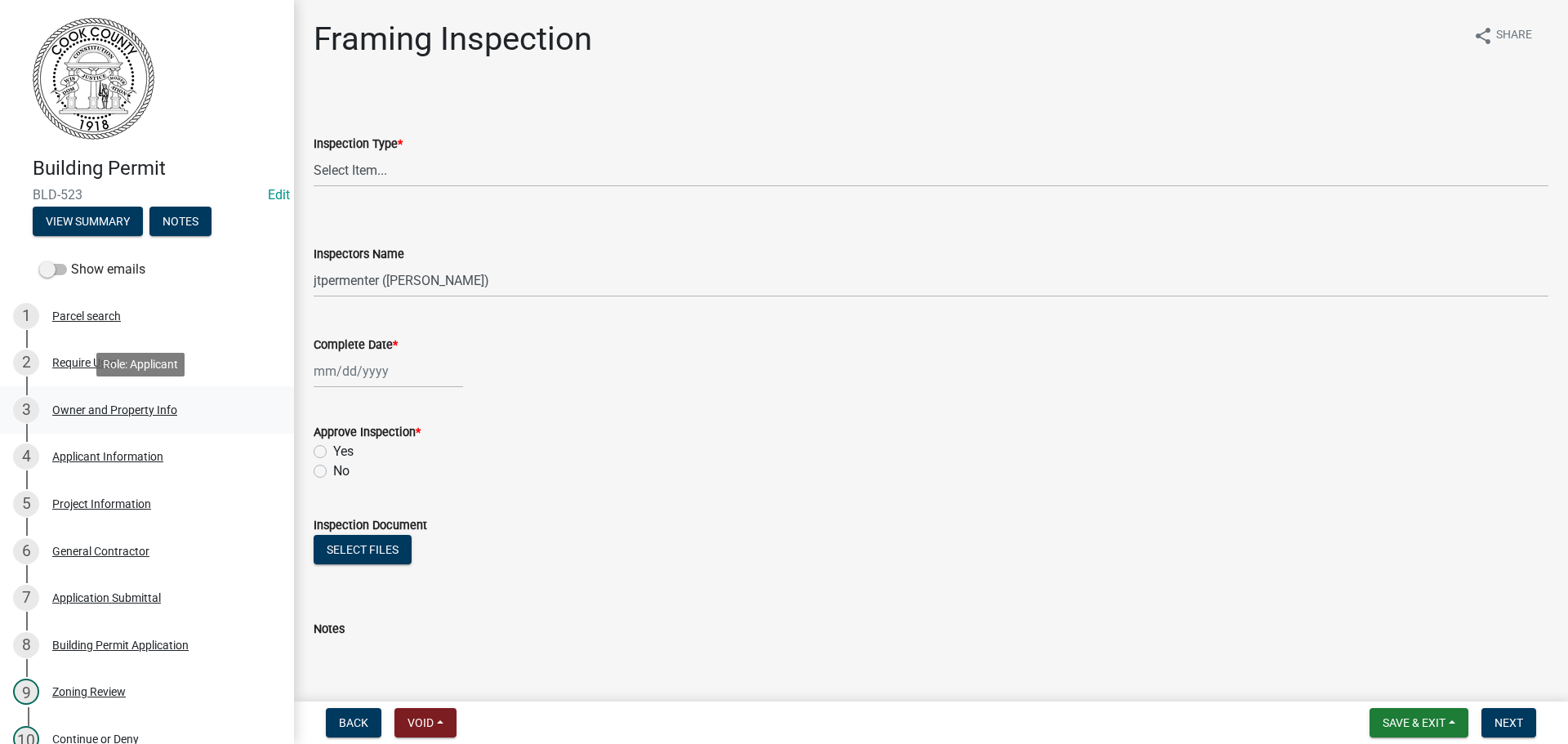
click at [77, 407] on div "Owner and Property Info" at bounding box center [115, 410] width 125 height 11
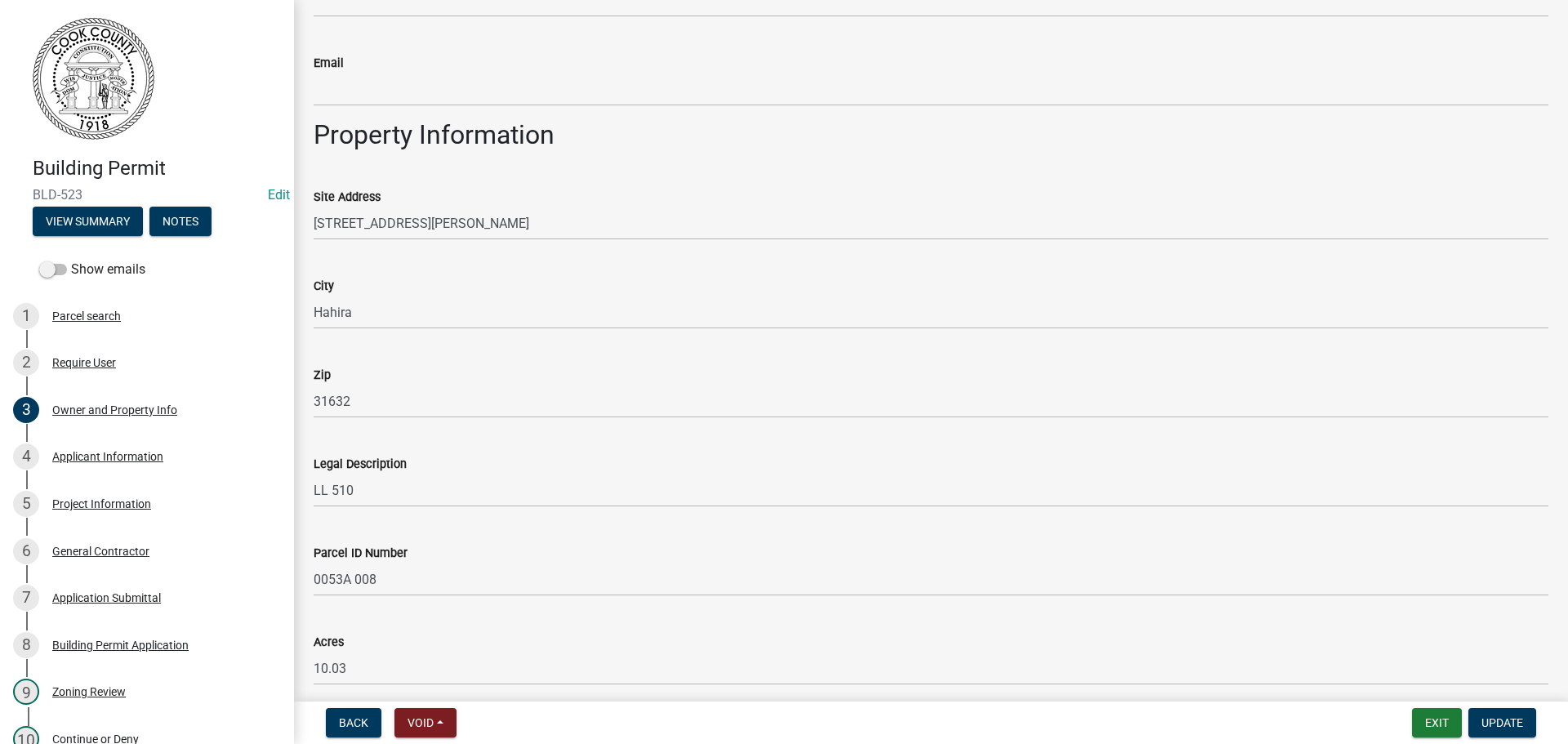
scroll to position [800, 0]
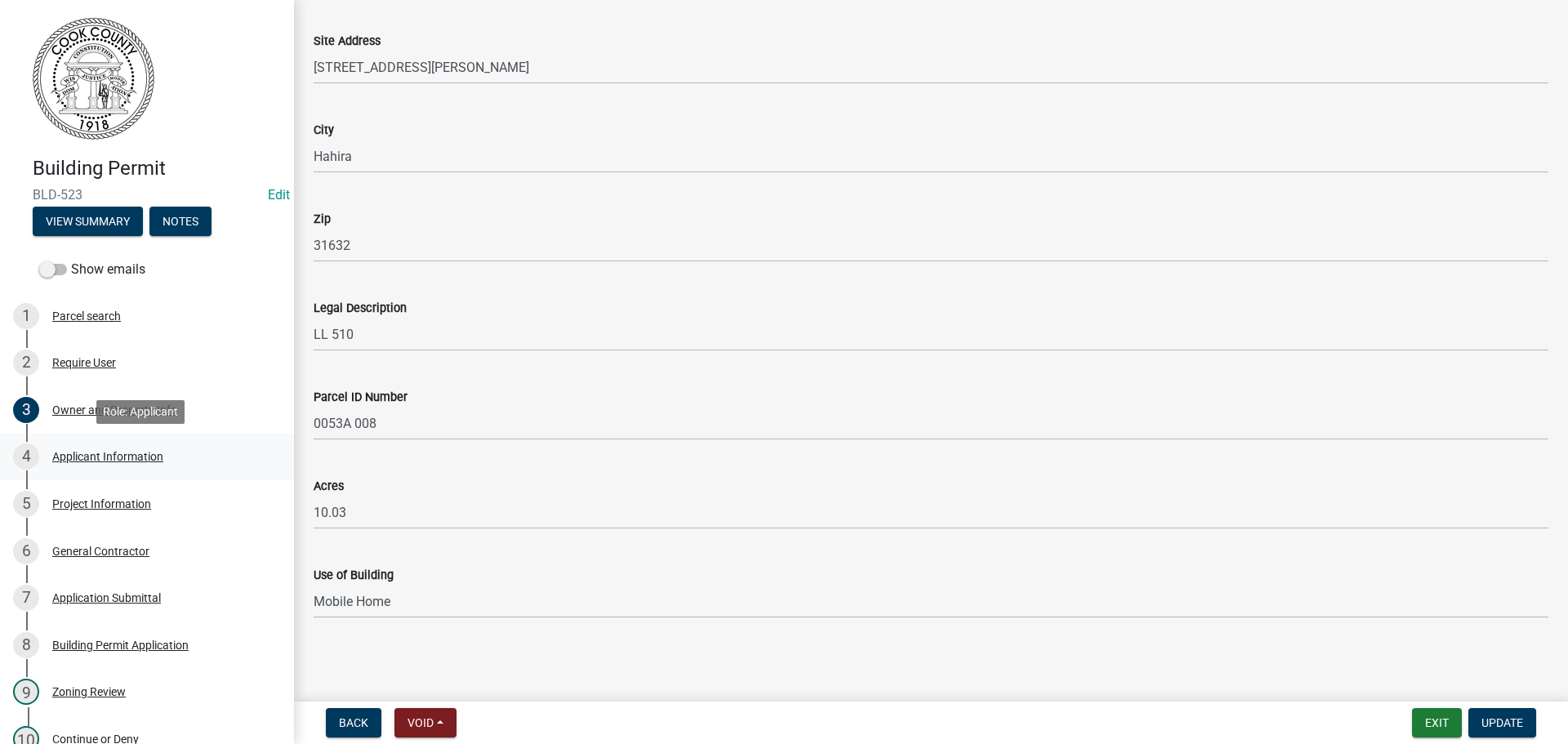
click at [102, 458] on div "Applicant Information" at bounding box center [108, 456] width 111 height 11
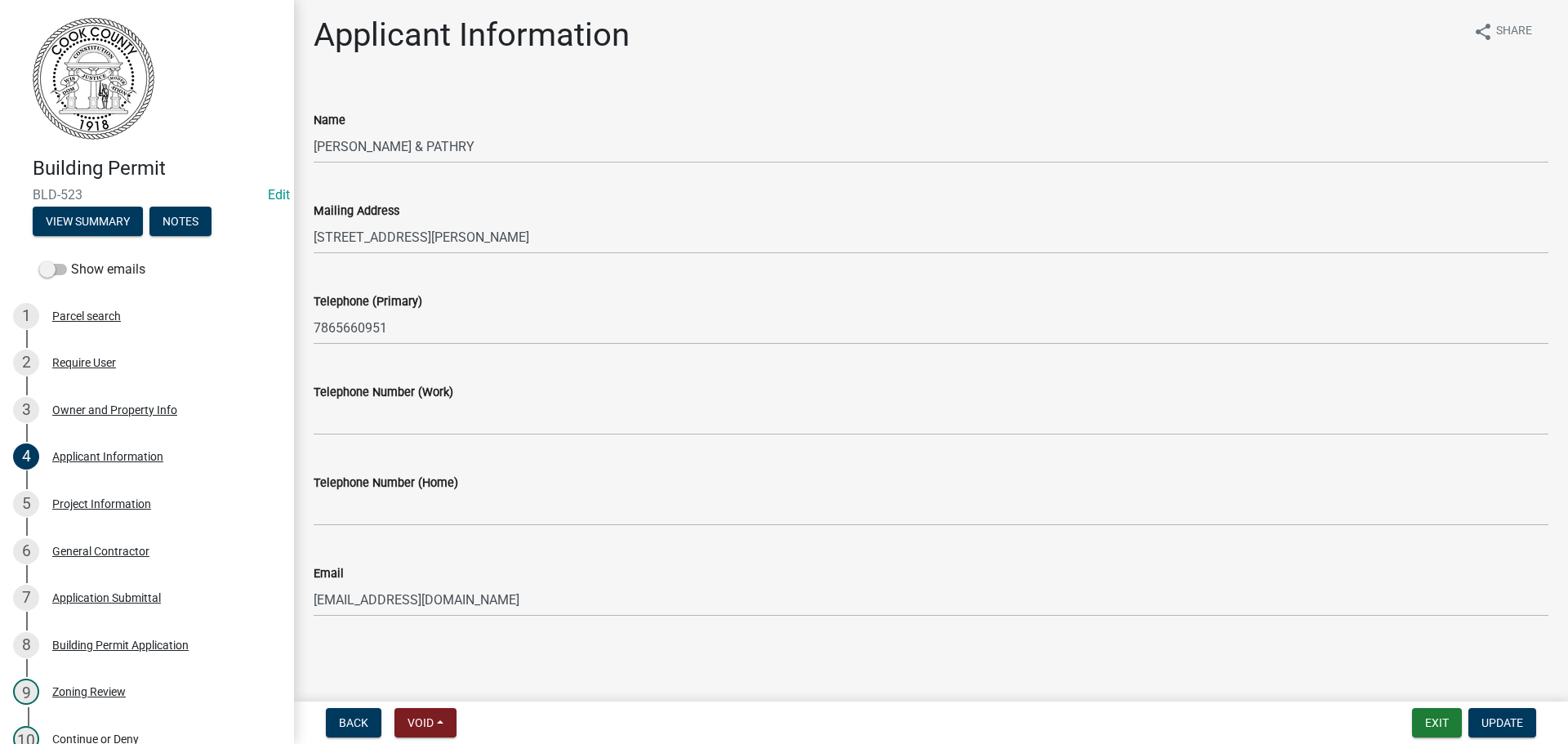
scroll to position [0, 0]
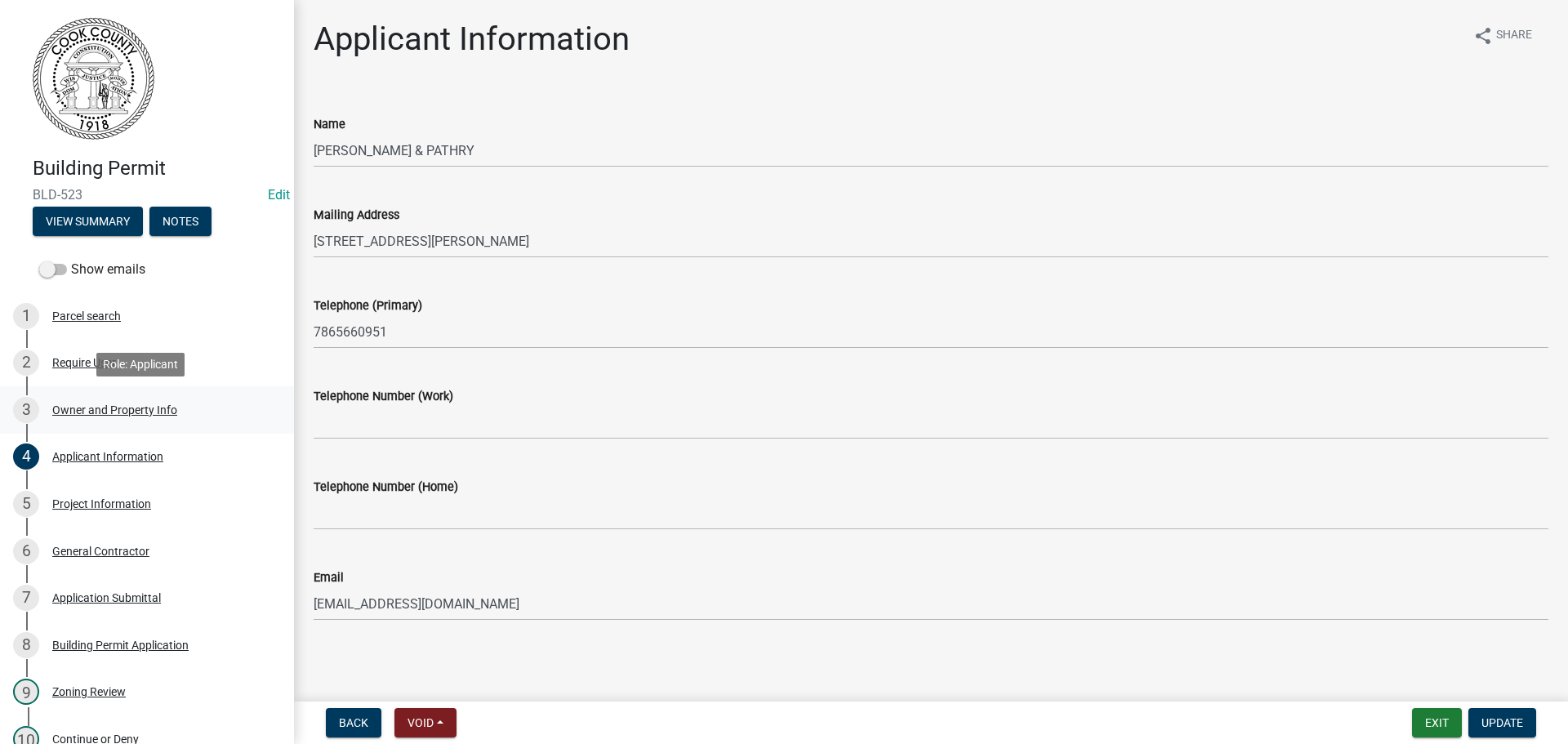
click at [92, 407] on div "Owner and Property Info" at bounding box center [115, 410] width 125 height 11
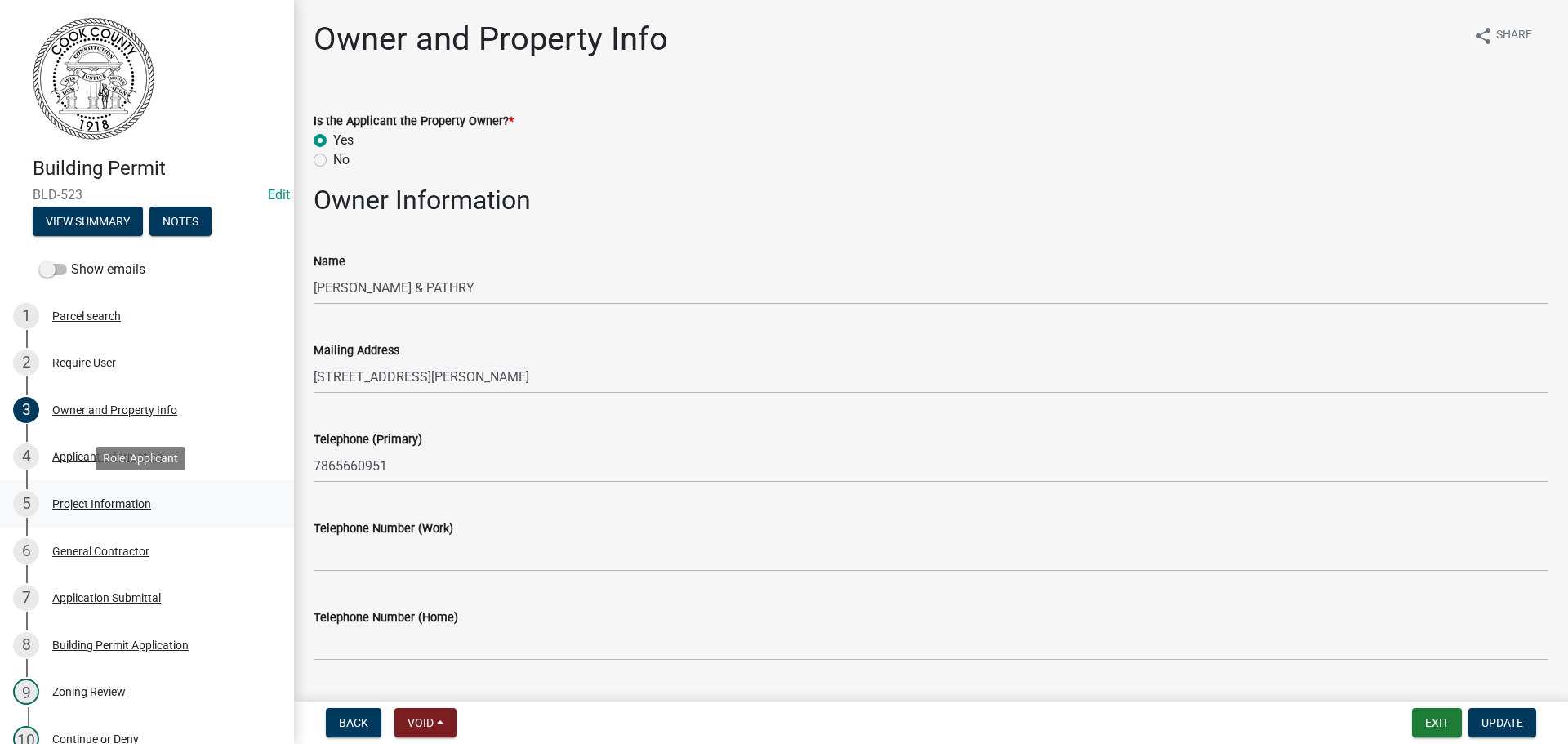
click at [85, 506] on div "Project Information" at bounding box center [102, 504] width 99 height 11
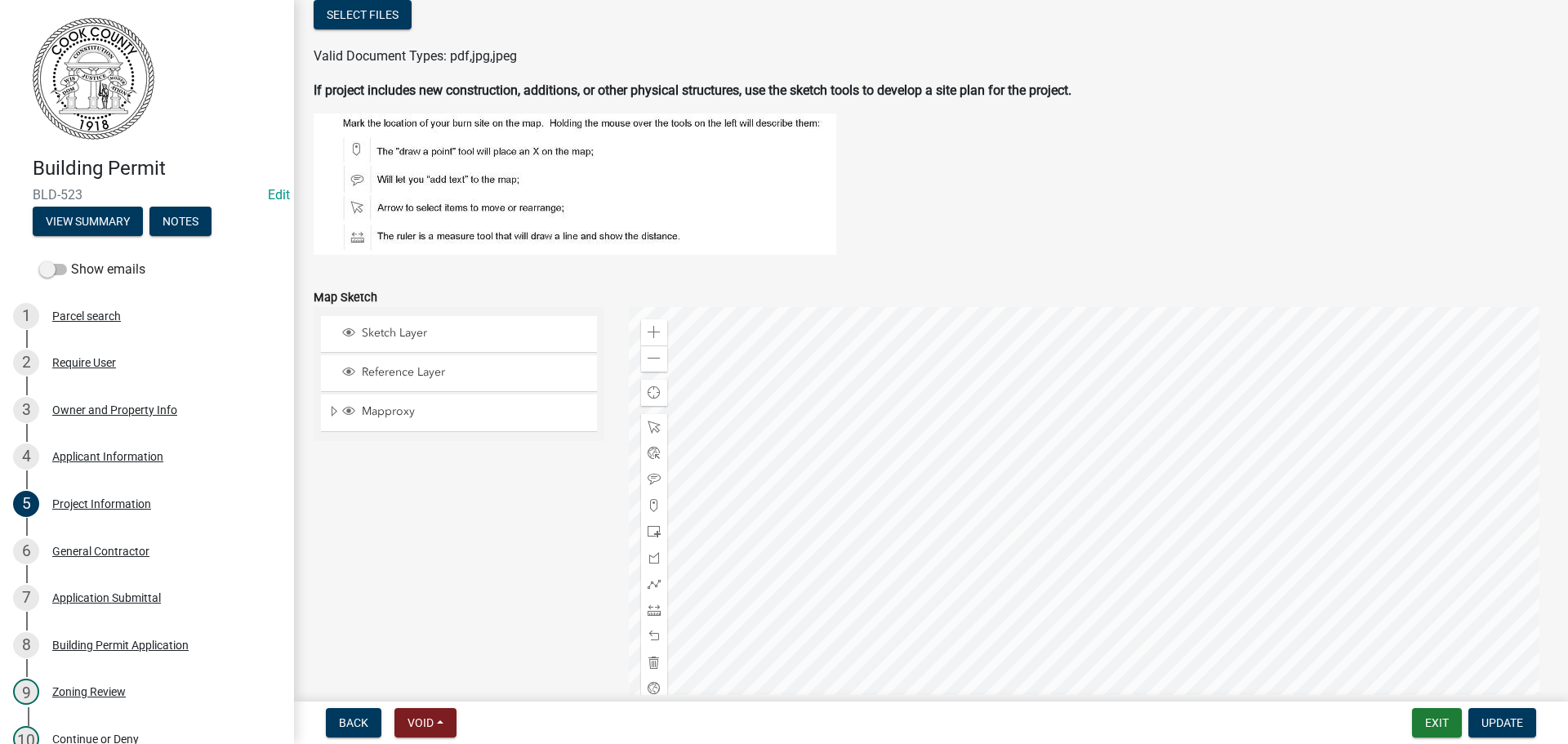
scroll to position [1573, 0]
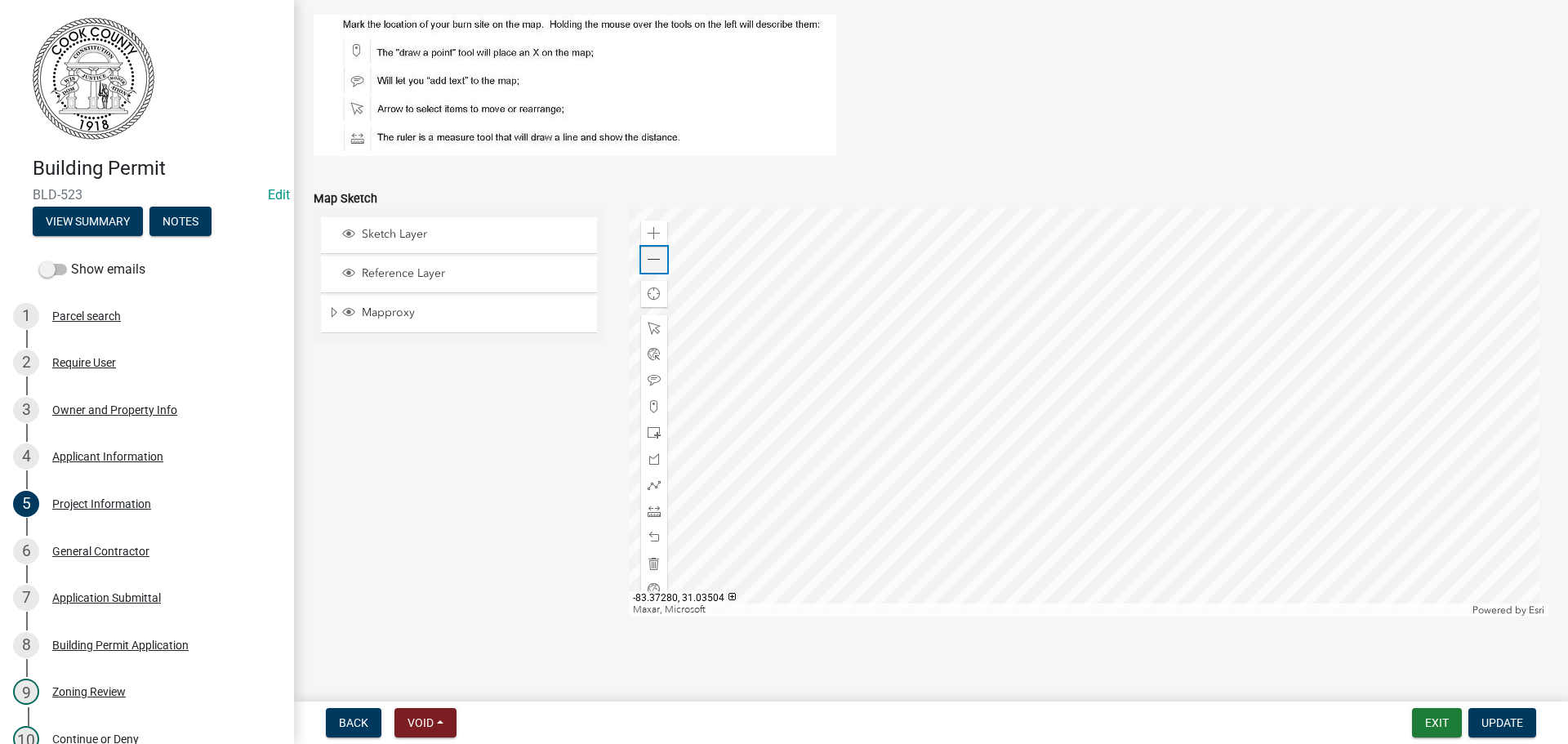
click at [648, 262] on span at bounding box center [654, 260] width 13 height 13
click at [116, 545] on div "General Contractor" at bounding box center [101, 550] width 97 height 11
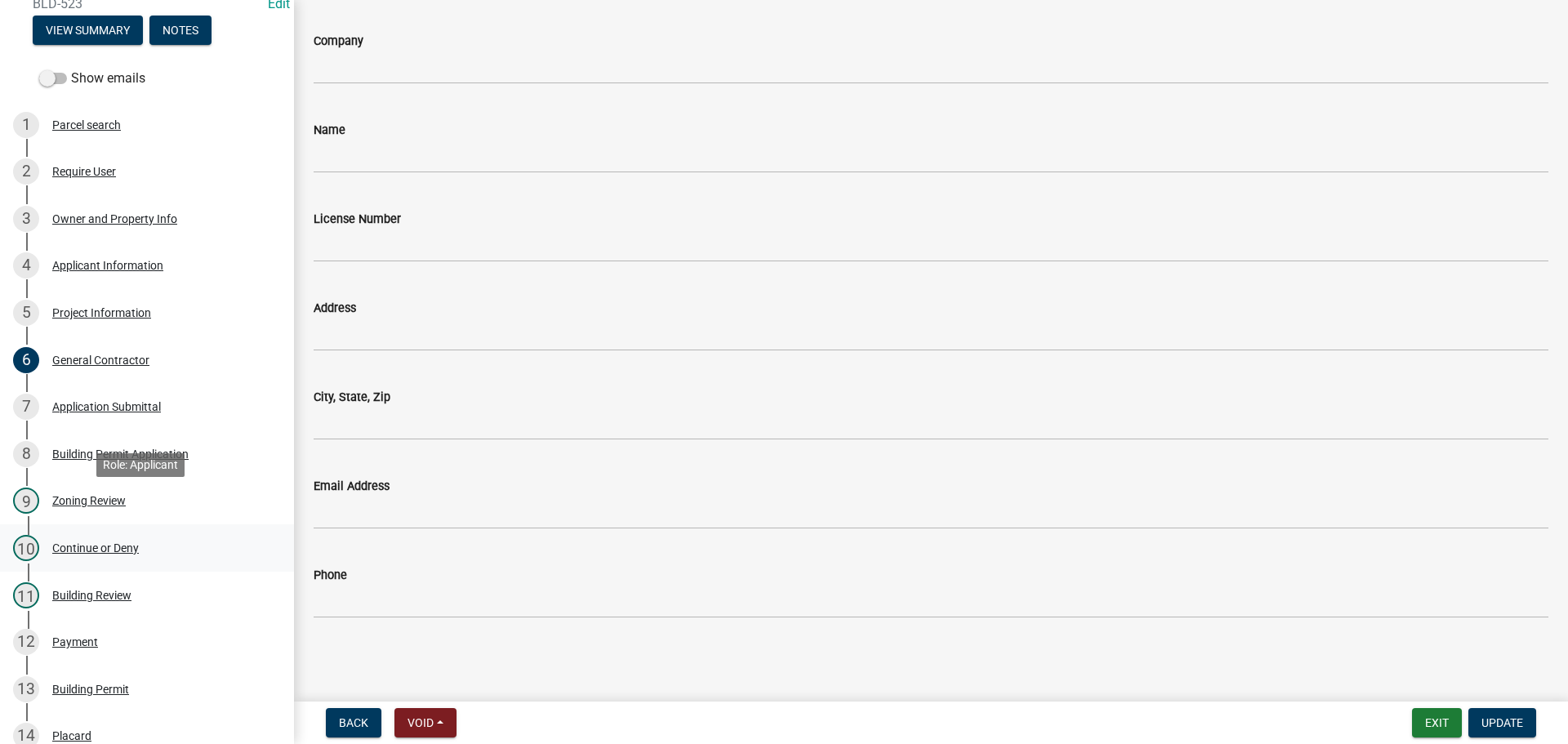
scroll to position [245, 0]
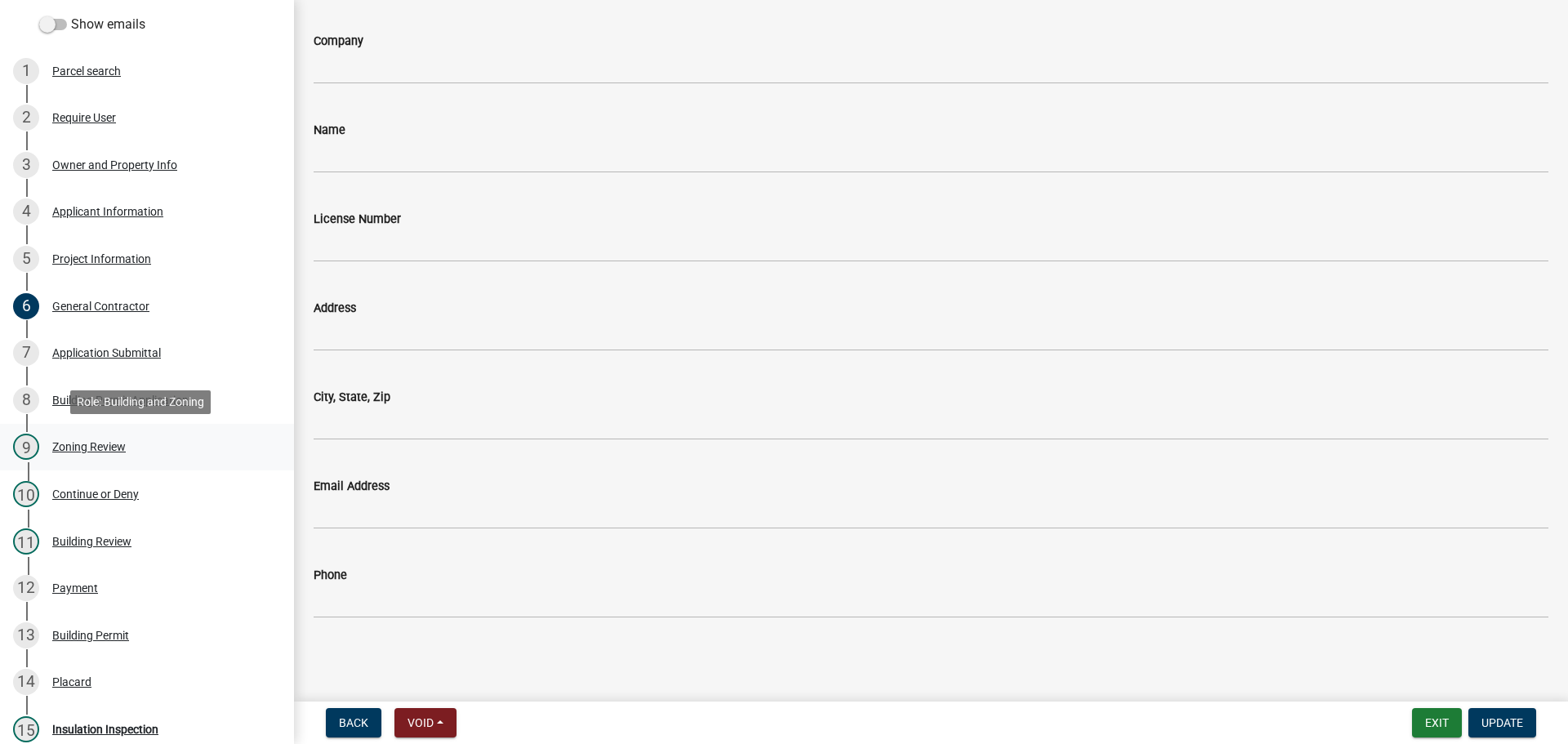
click at [94, 445] on div "Zoning Review" at bounding box center [89, 446] width 74 height 11
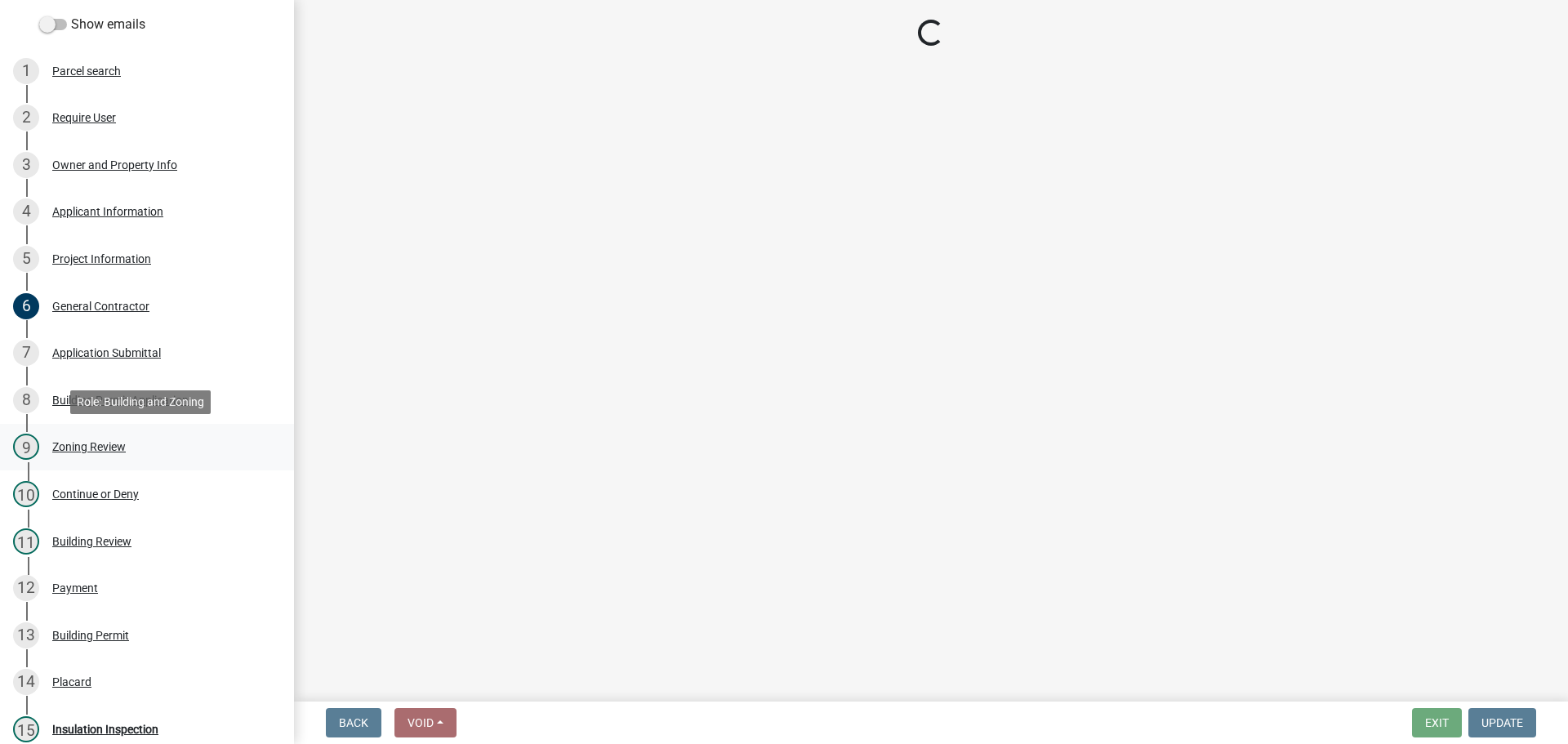
select select "15c07a4b-bbe1-4e02-bfa8-0d747ace02e2"
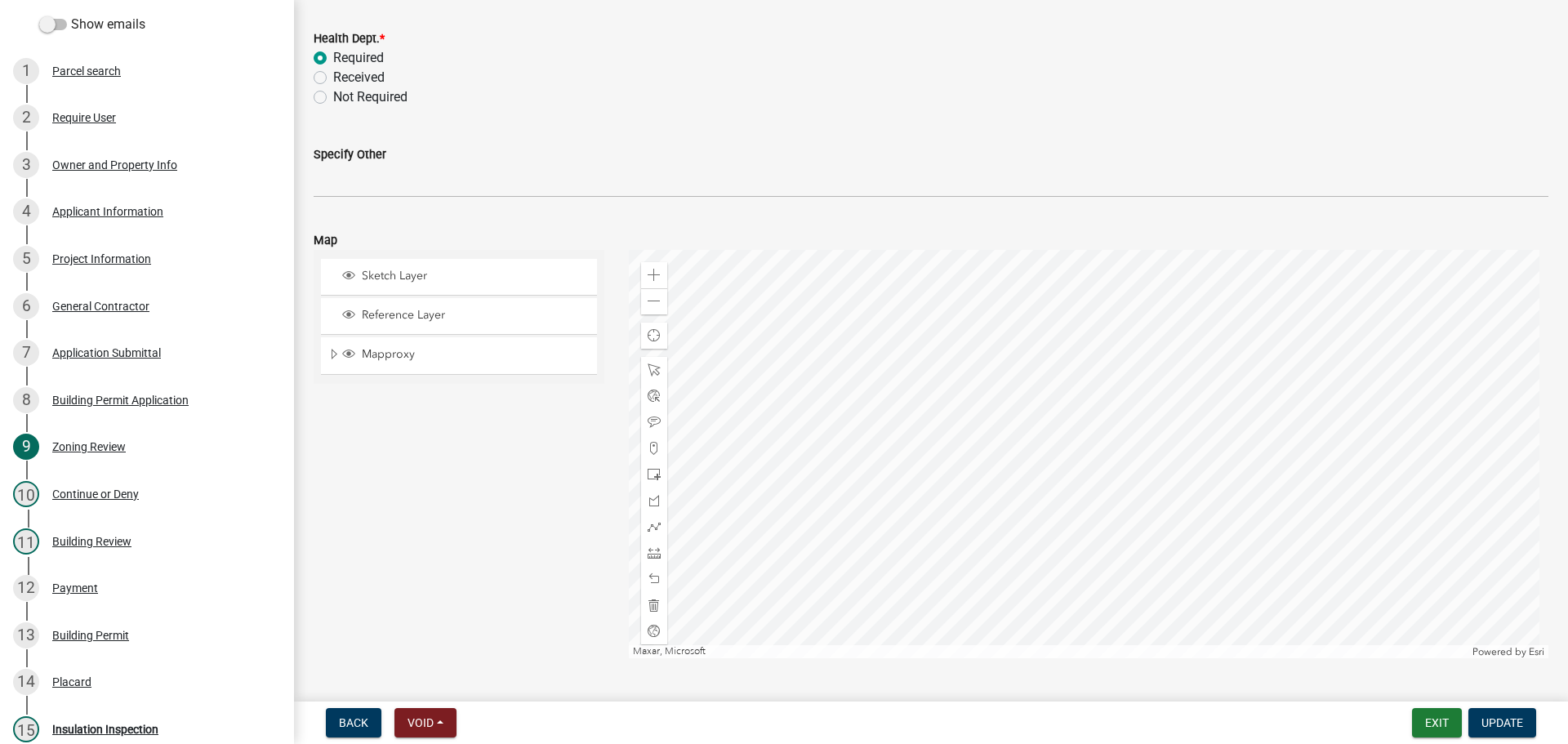
scroll to position [776, 0]
